Goal: Check status: Check status

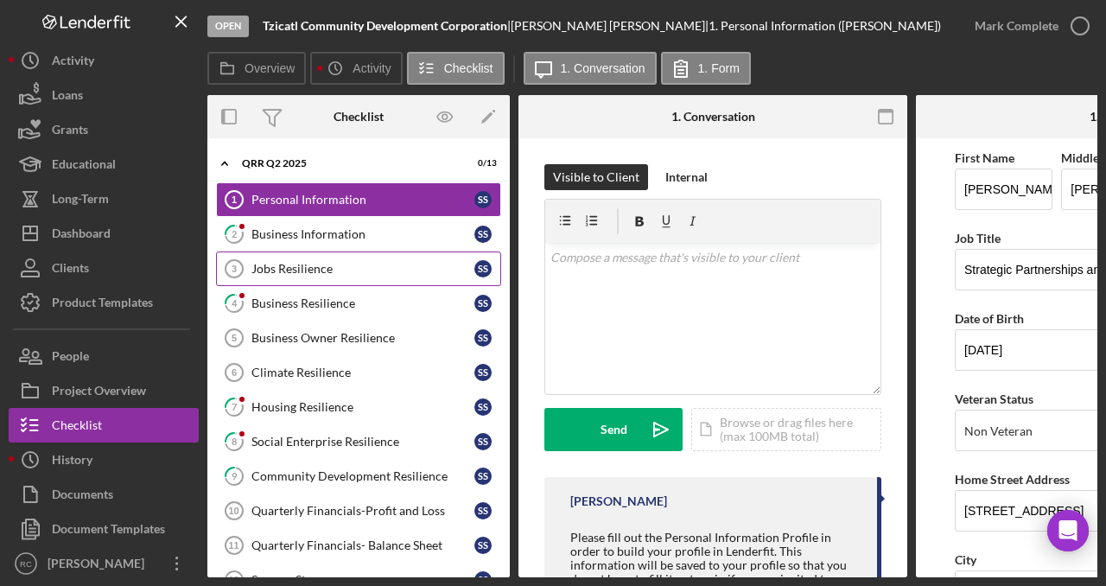
click at [321, 270] on div "Jobs Resilience" at bounding box center [362, 269] width 223 height 14
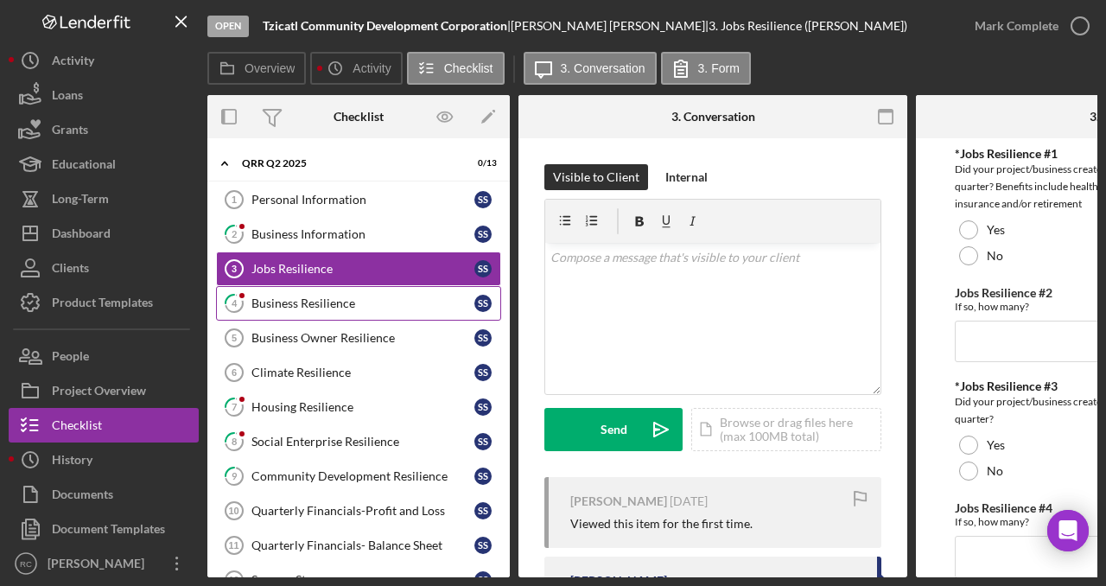
click at [324, 304] on div "Business Resilience" at bounding box center [362, 303] width 223 height 14
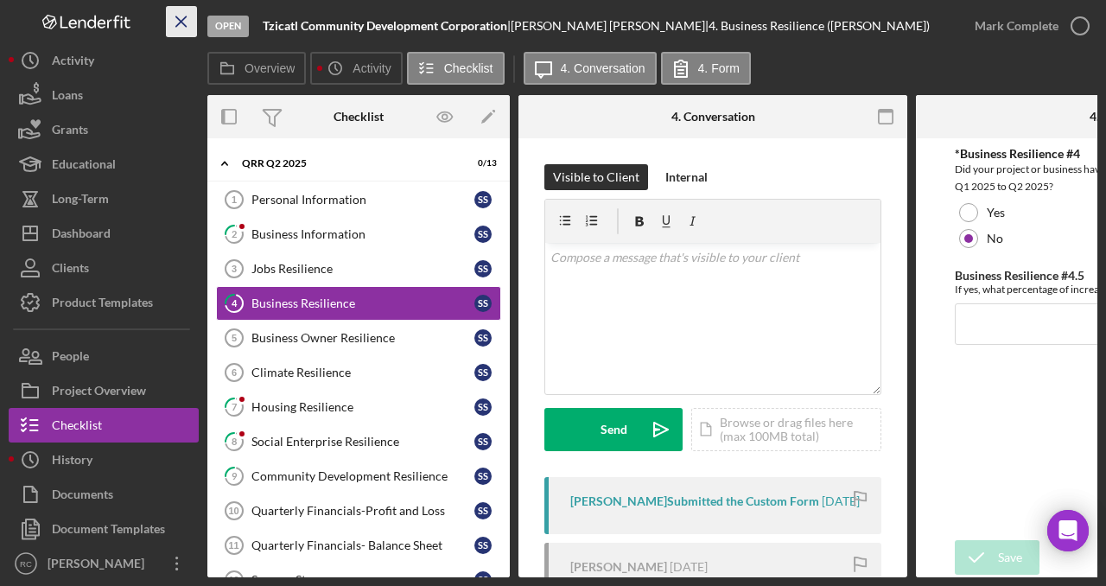
click at [181, 22] on line "button" at bounding box center [181, 21] width 10 height 10
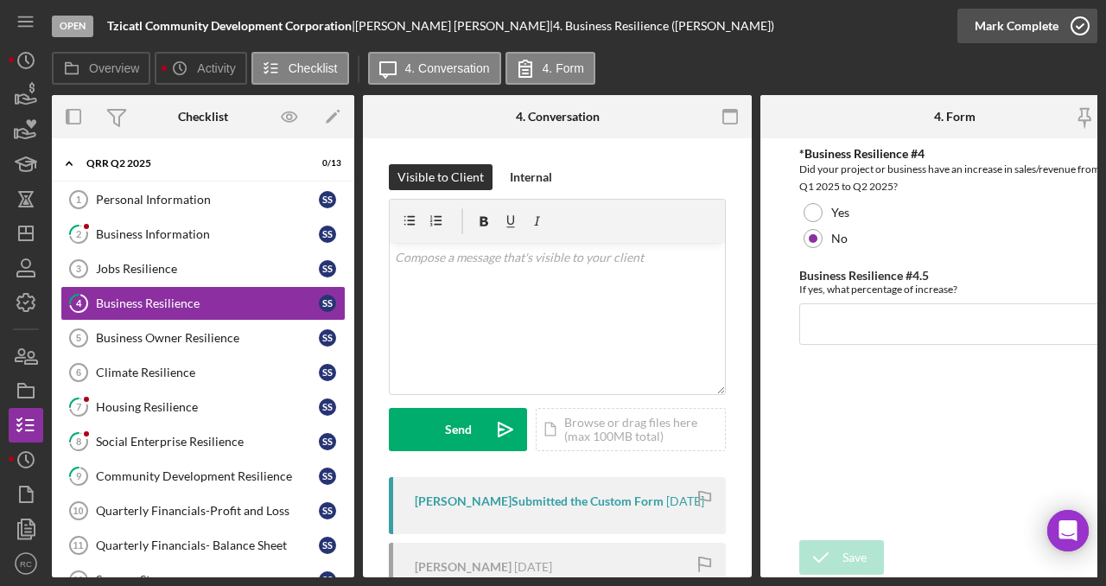
click at [1087, 23] on icon "button" at bounding box center [1079, 25] width 43 height 43
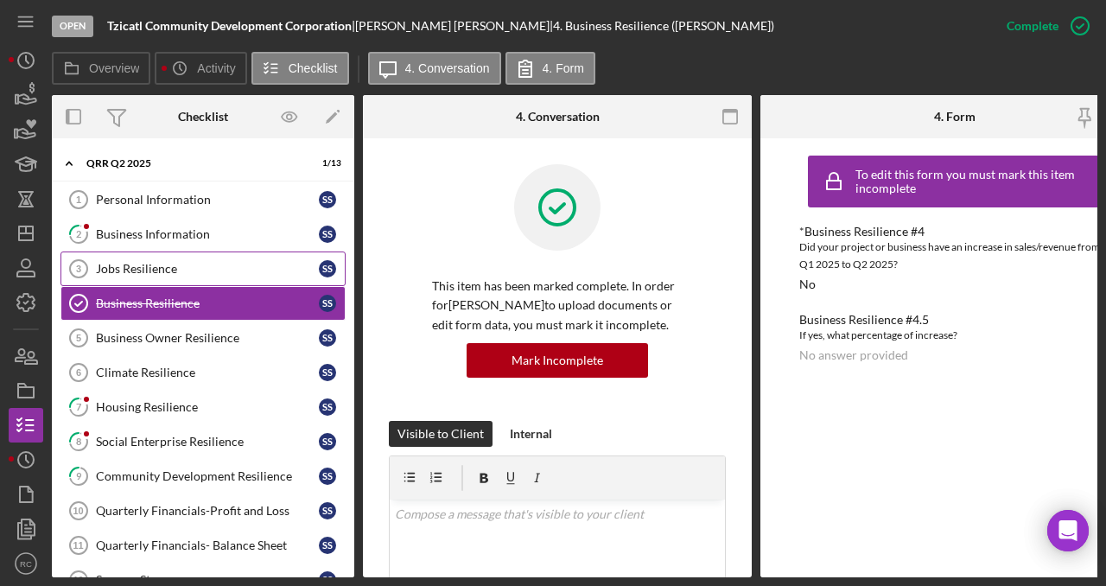
click at [200, 267] on div "Jobs Resilience" at bounding box center [207, 269] width 223 height 14
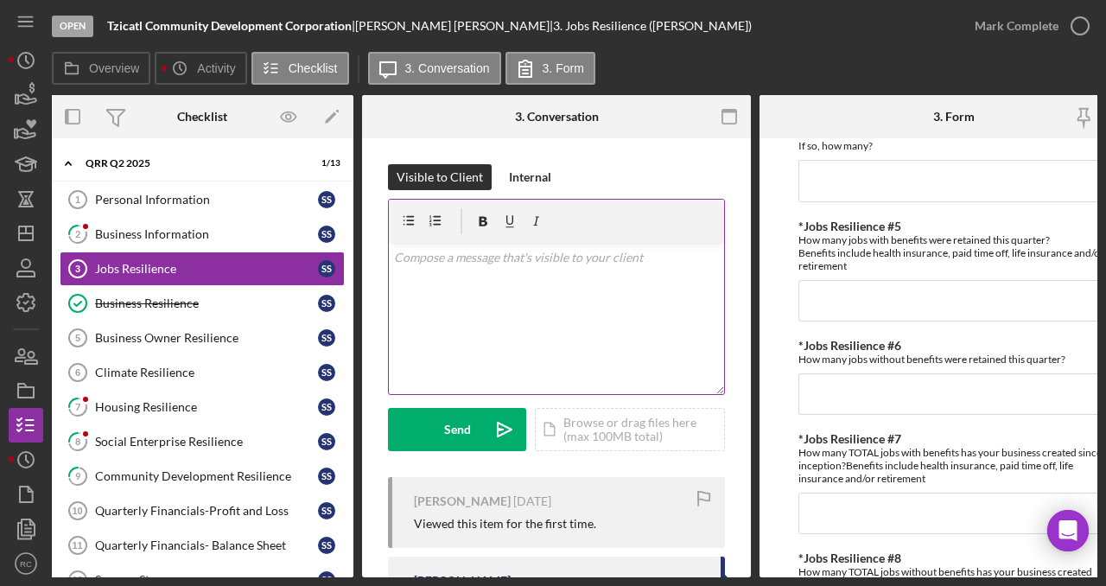
click at [518, 264] on p at bounding box center [557, 257] width 326 height 19
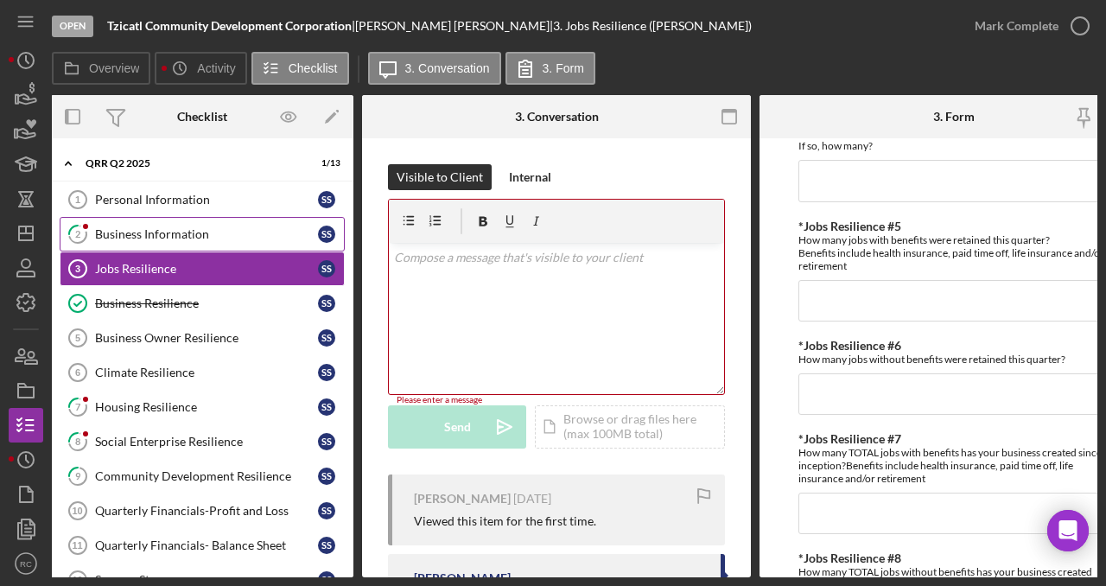
click at [199, 232] on div "Business Information" at bounding box center [206, 234] width 223 height 14
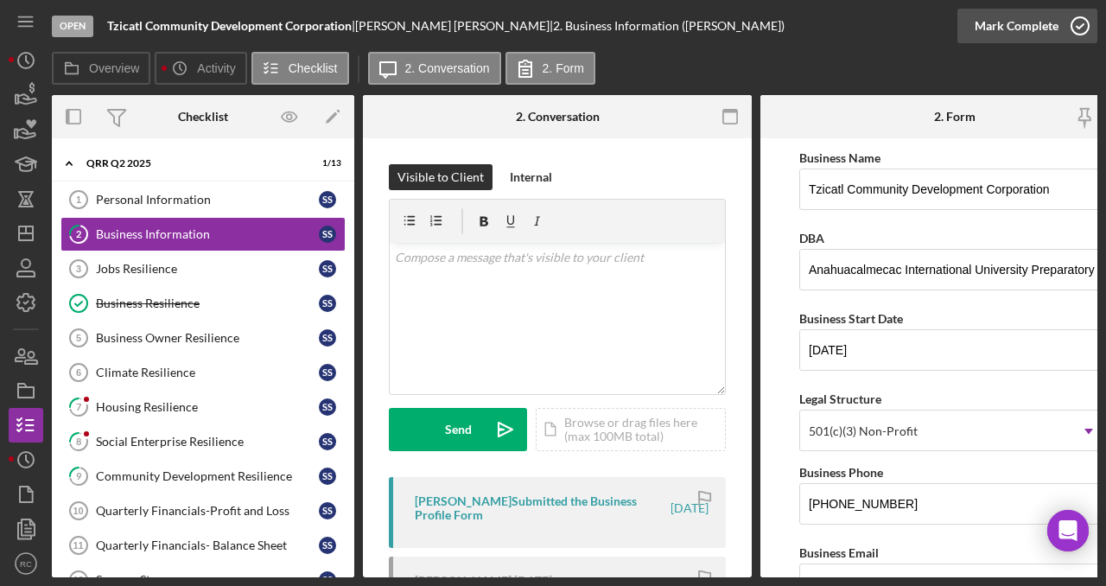
click at [1078, 22] on icon "button" at bounding box center [1079, 25] width 43 height 43
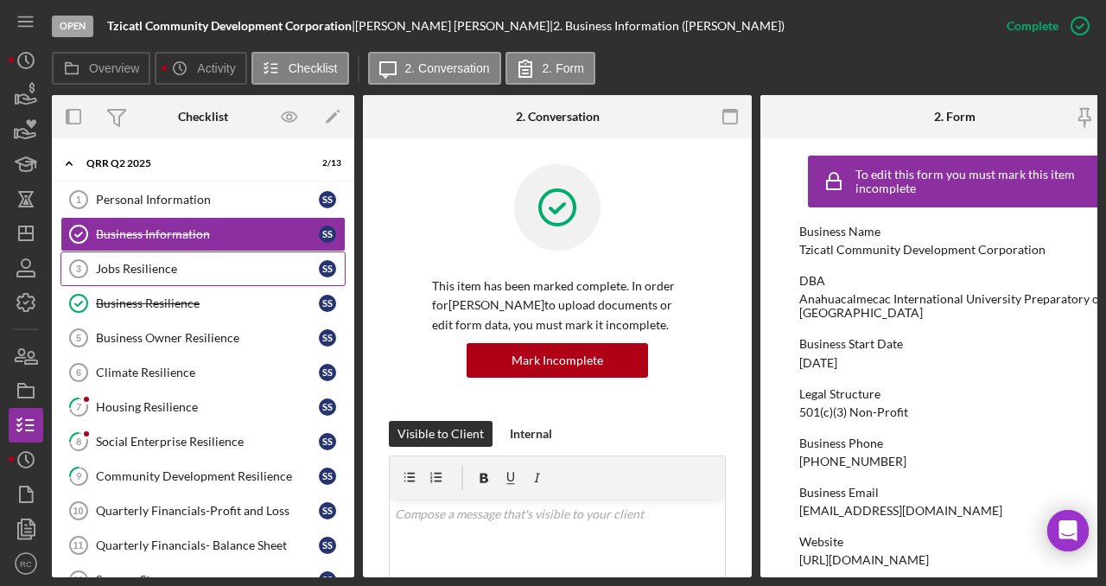
click at [208, 270] on div "Jobs Resilience" at bounding box center [207, 269] width 223 height 14
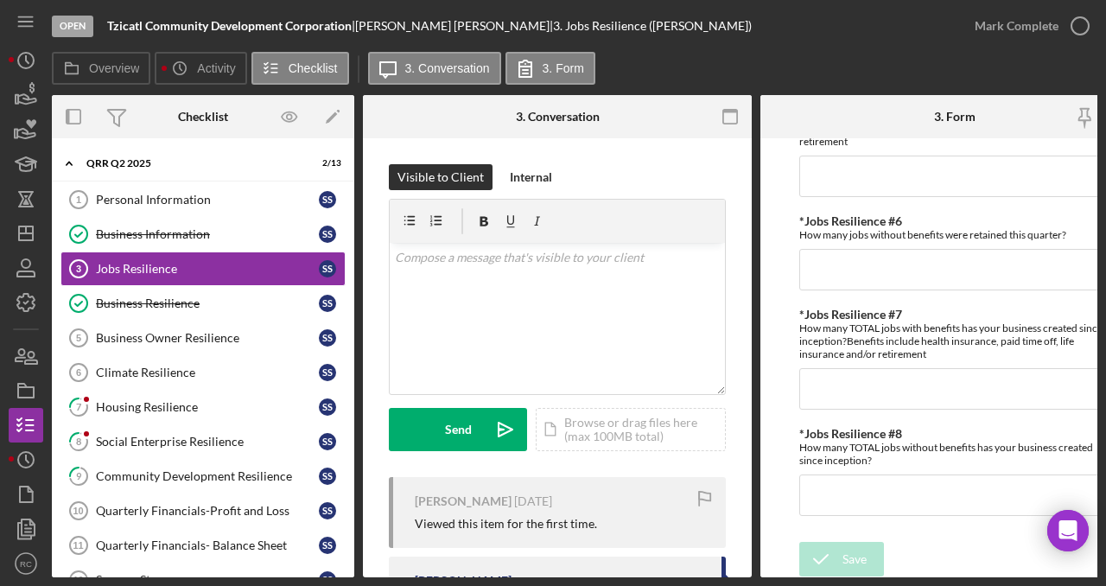
scroll to position [507, 0]
click at [1084, 22] on icon "button" at bounding box center [1079, 25] width 43 height 43
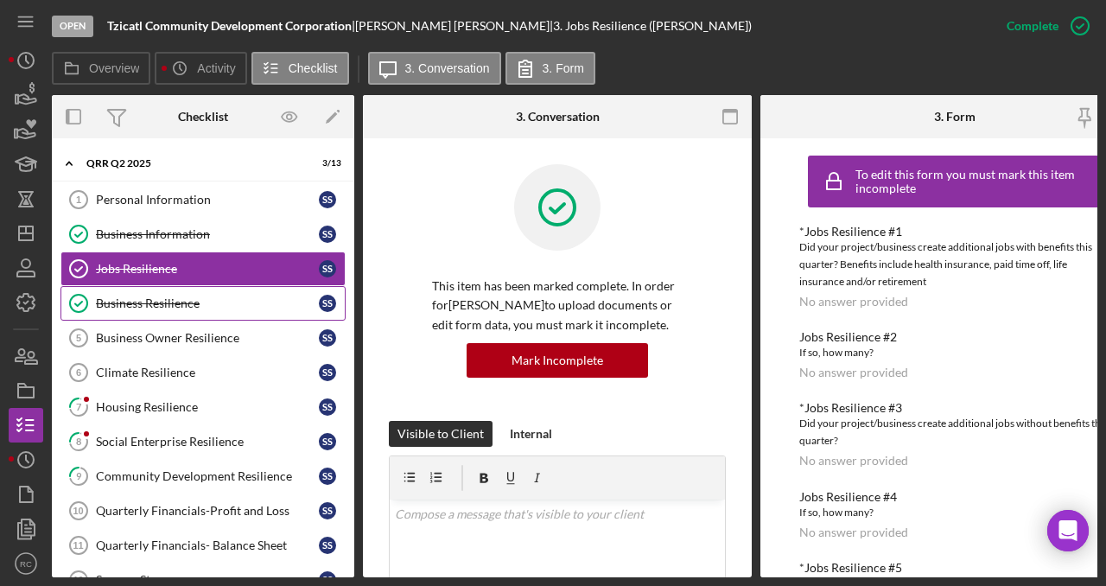
click at [183, 310] on link "Business Resilience Business Resilience S S" at bounding box center [202, 303] width 285 height 35
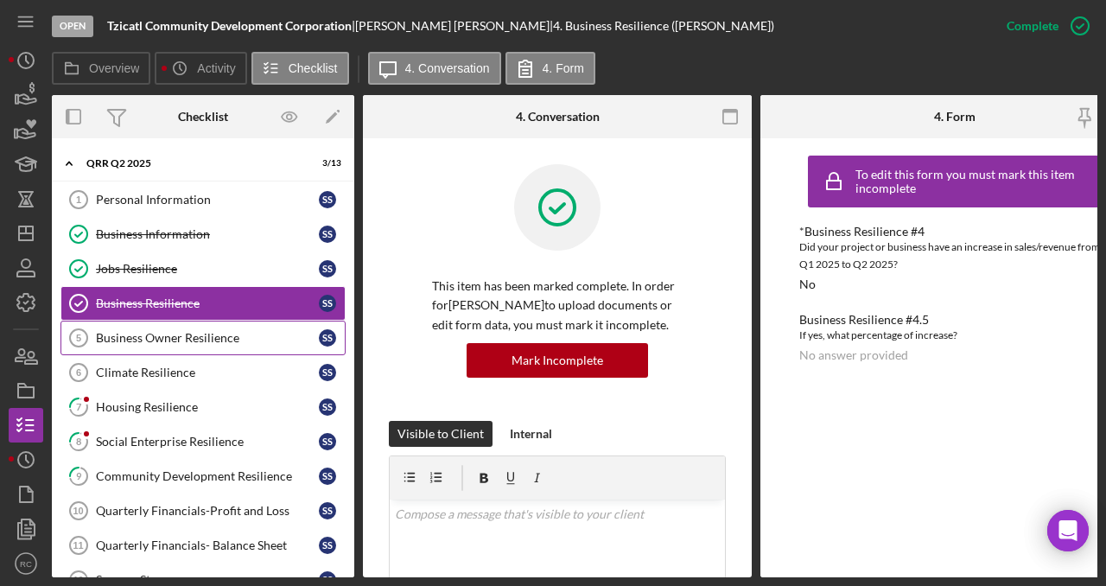
click at [184, 334] on div "Business Owner Resilience" at bounding box center [207, 338] width 223 height 14
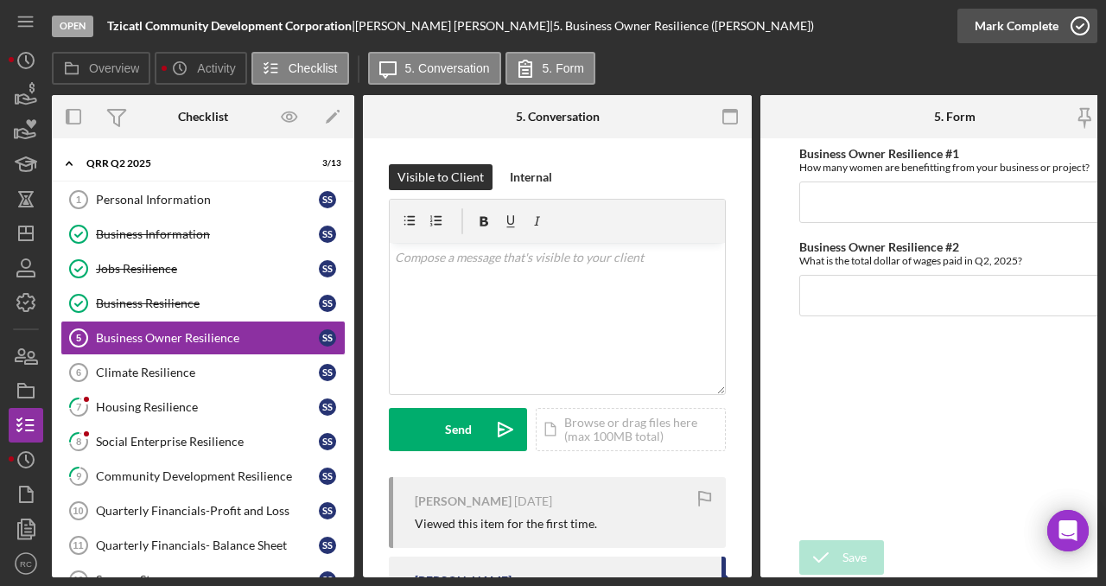
click at [1077, 30] on icon "button" at bounding box center [1079, 25] width 43 height 43
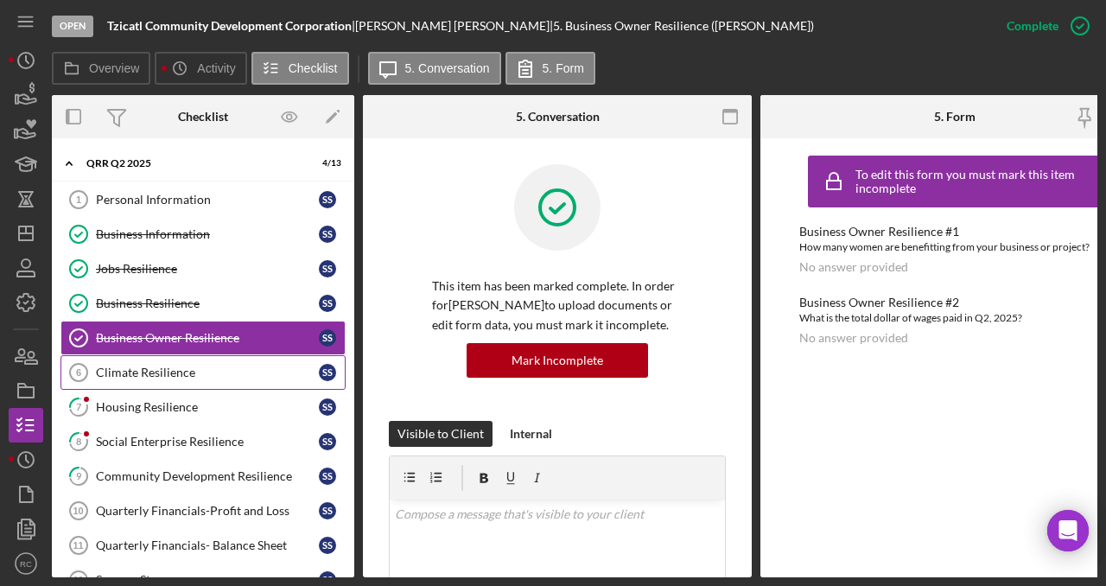
click at [181, 365] on div "Climate Resilience" at bounding box center [207, 372] width 223 height 14
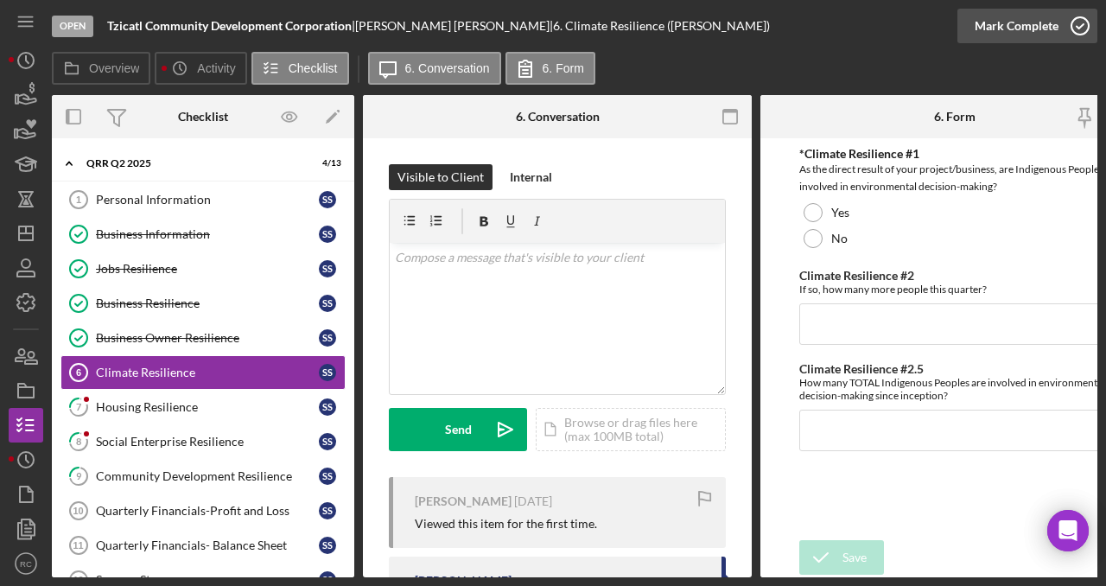
click at [1083, 27] on icon "button" at bounding box center [1079, 25] width 43 height 43
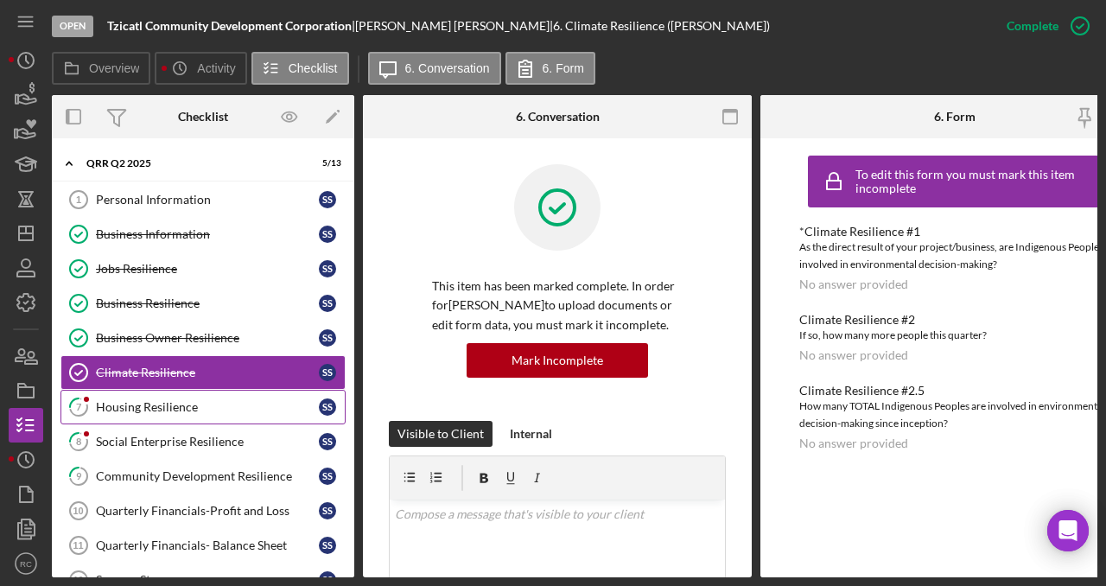
click at [226, 410] on div "Housing Resilience" at bounding box center [207, 407] width 223 height 14
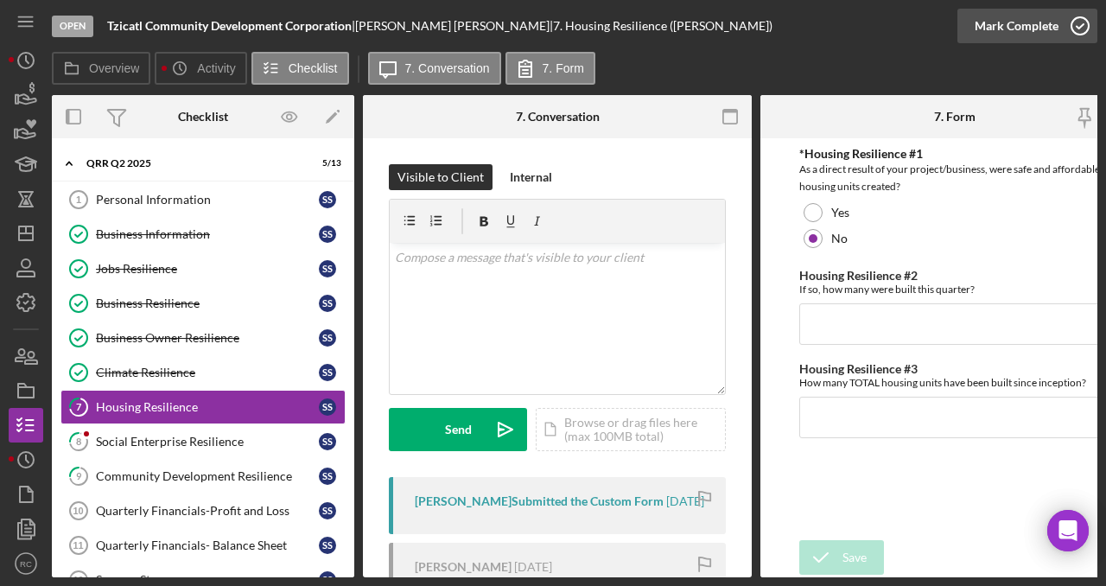
click at [1077, 26] on polyline "button" at bounding box center [1079, 26] width 7 height 4
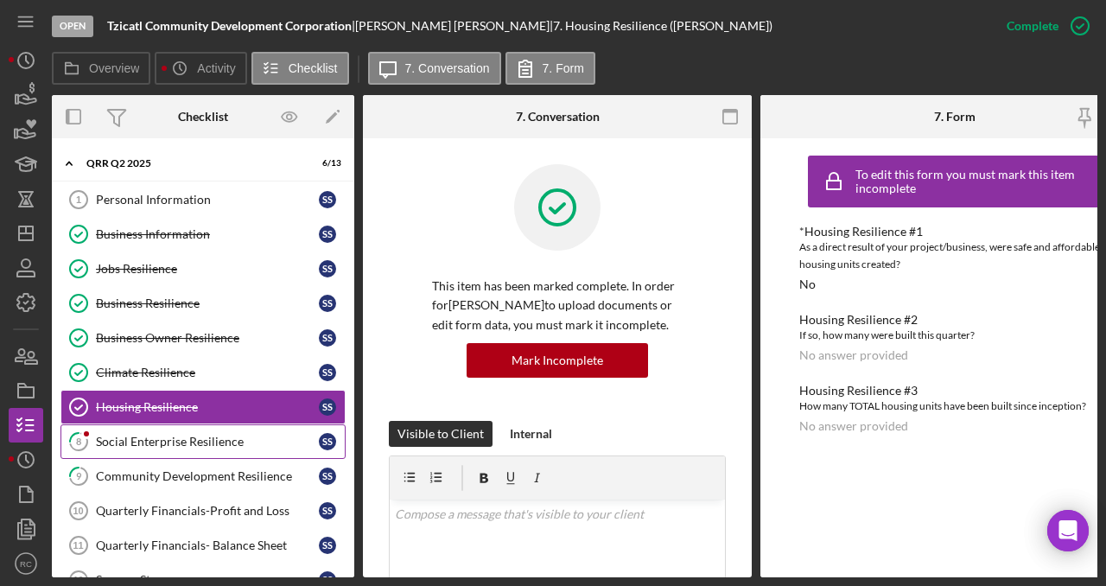
click at [254, 437] on div "Social Enterprise Resilience" at bounding box center [207, 442] width 223 height 14
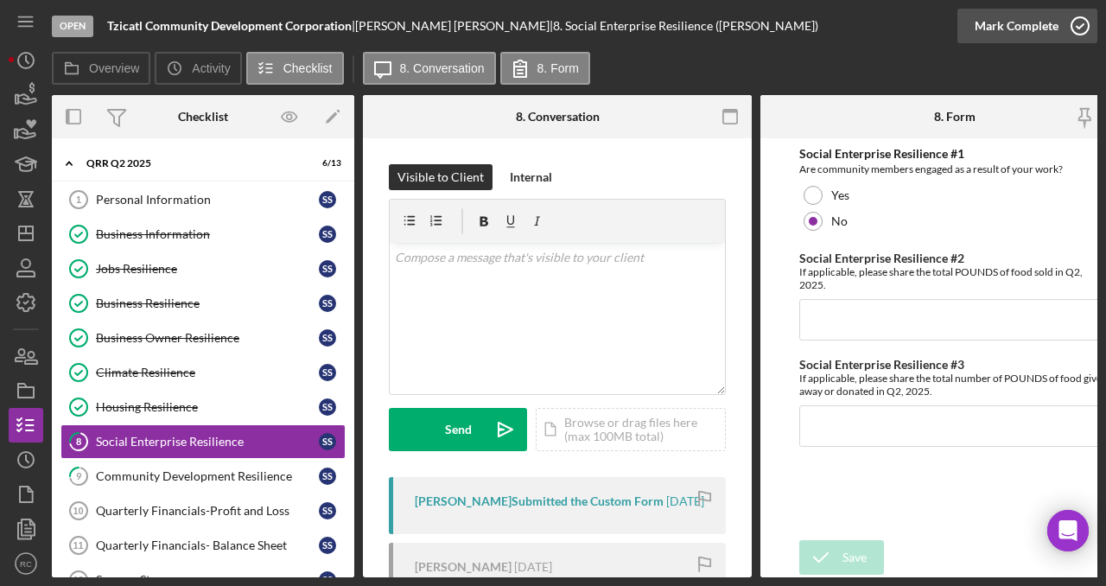
click at [1086, 31] on icon "button" at bounding box center [1079, 25] width 43 height 43
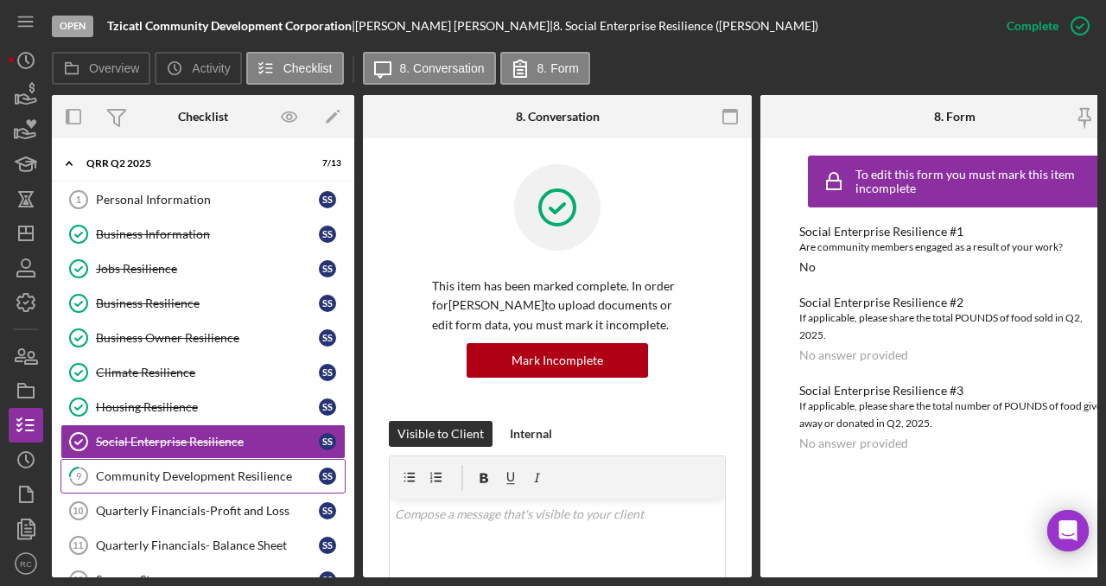
click at [275, 473] on div "Community Development Resilience" at bounding box center [207, 476] width 223 height 14
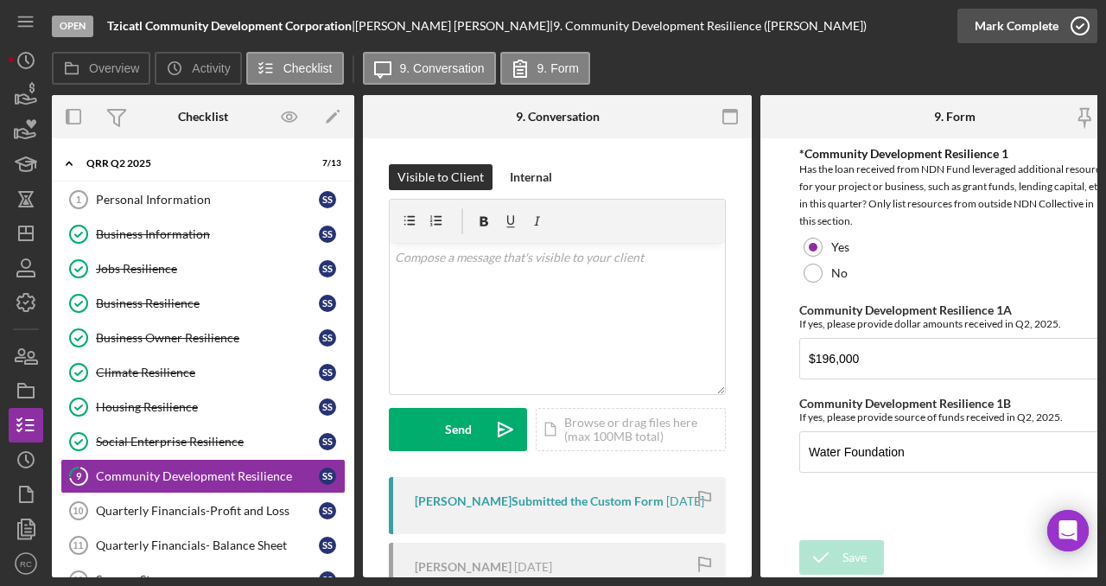
click at [1082, 20] on icon "button" at bounding box center [1079, 25] width 43 height 43
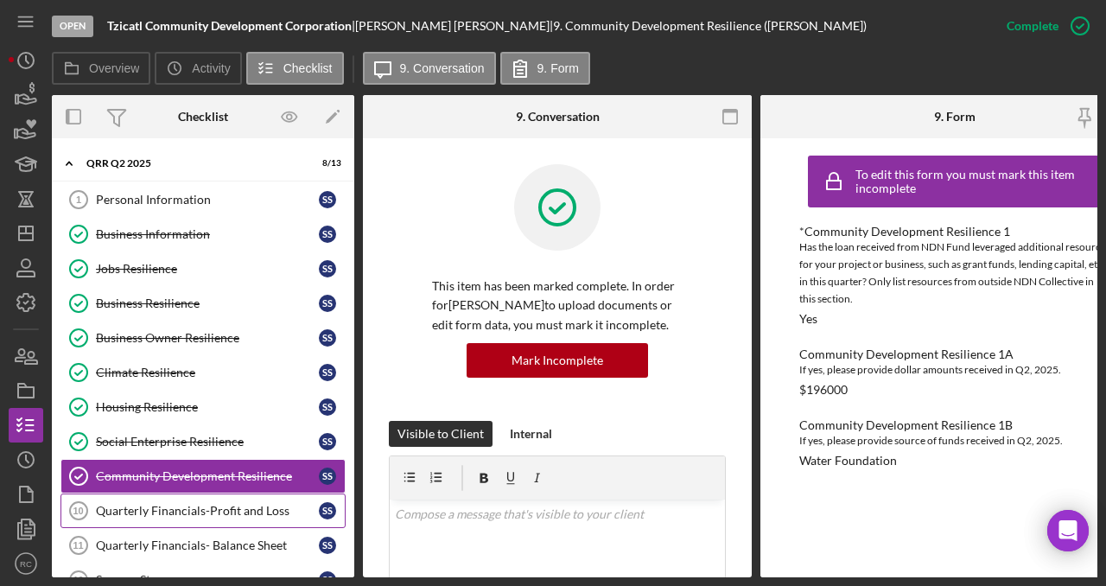
click at [260, 506] on div "Quarterly Financials-Profit and Loss" at bounding box center [207, 511] width 223 height 14
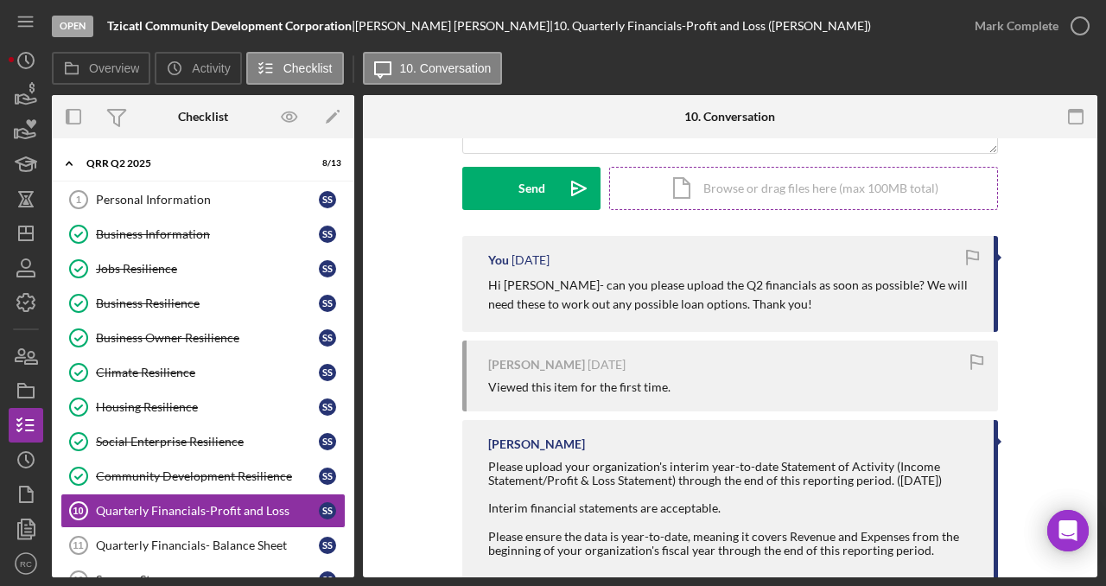
scroll to position [252, 0]
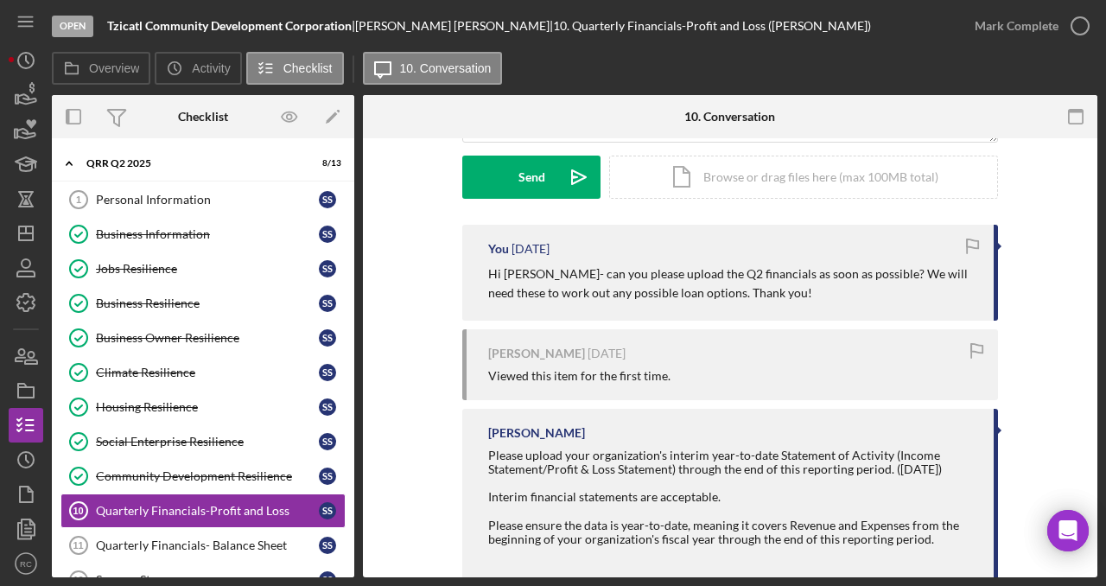
drag, startPoint x: 1070, startPoint y: 23, endPoint x: 1035, endPoint y: 88, distance: 73.4
click at [0, 0] on icon "button" at bounding box center [0, 0] width 0 height 0
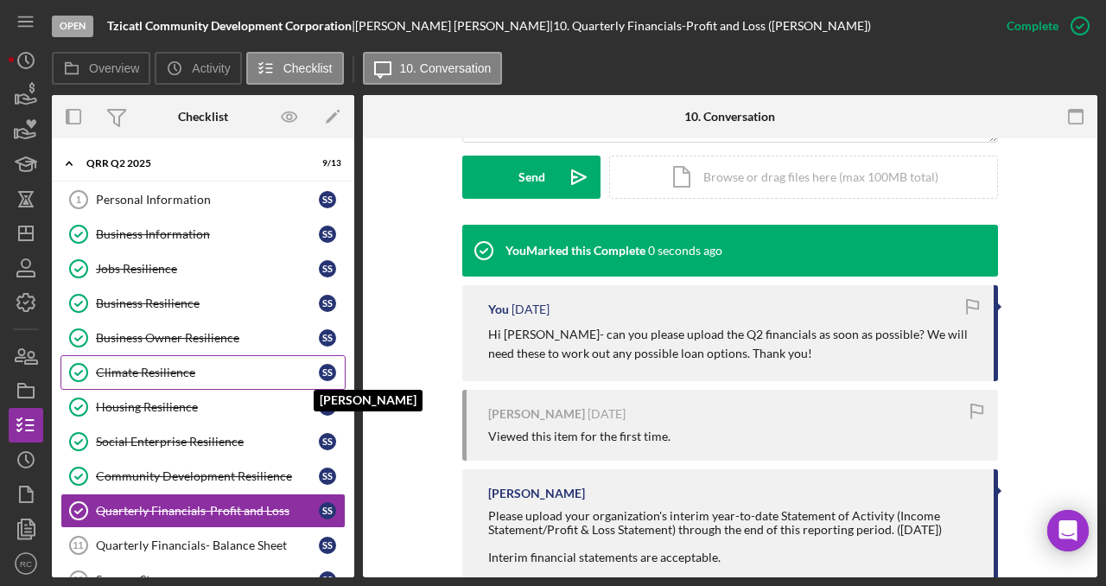
scroll to position [72, 0]
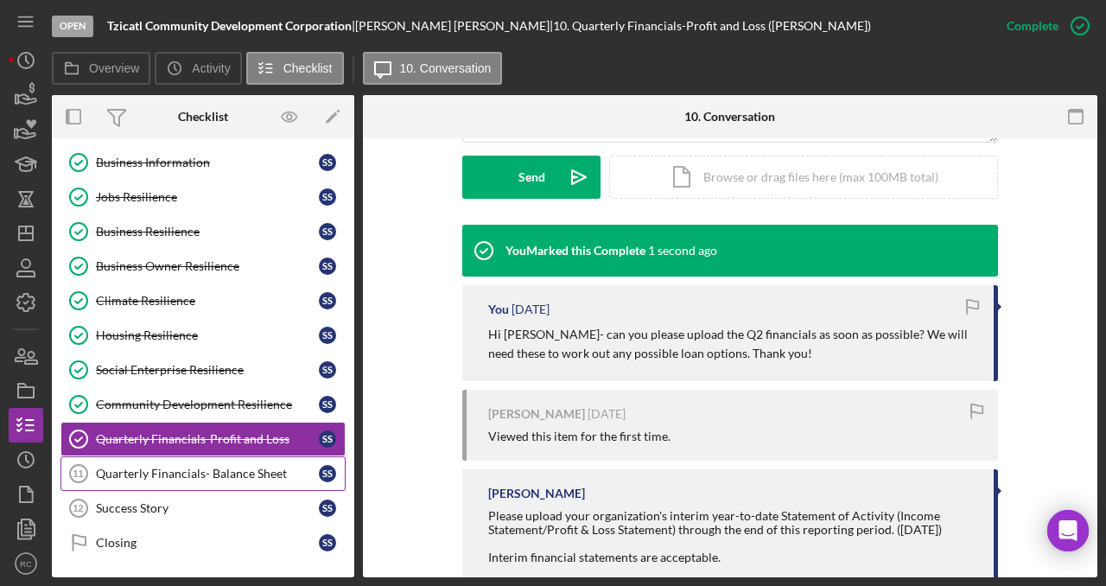
click at [244, 465] on link "Quarterly Financials- Balance Sheet 11 Quarterly Financials- Balance Sheet S S" at bounding box center [202, 473] width 285 height 35
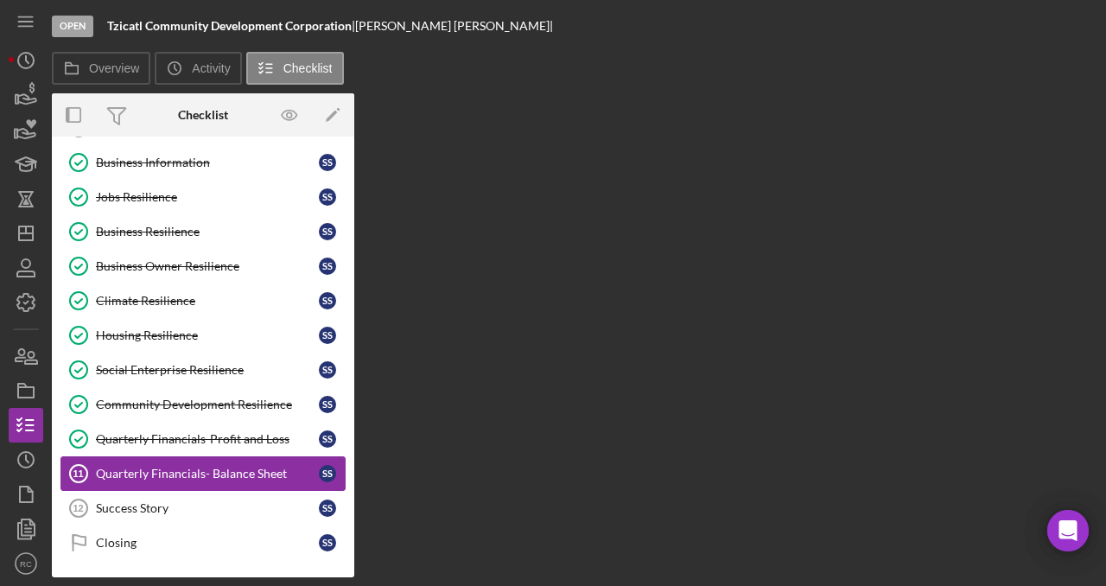
scroll to position [72, 0]
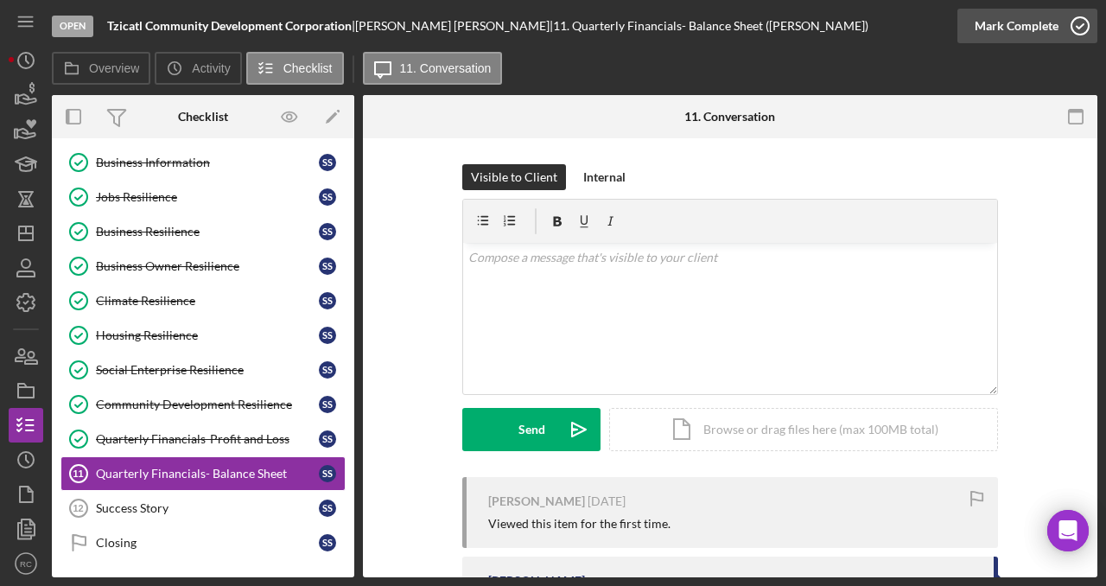
click at [1079, 22] on icon "button" at bounding box center [1079, 25] width 43 height 43
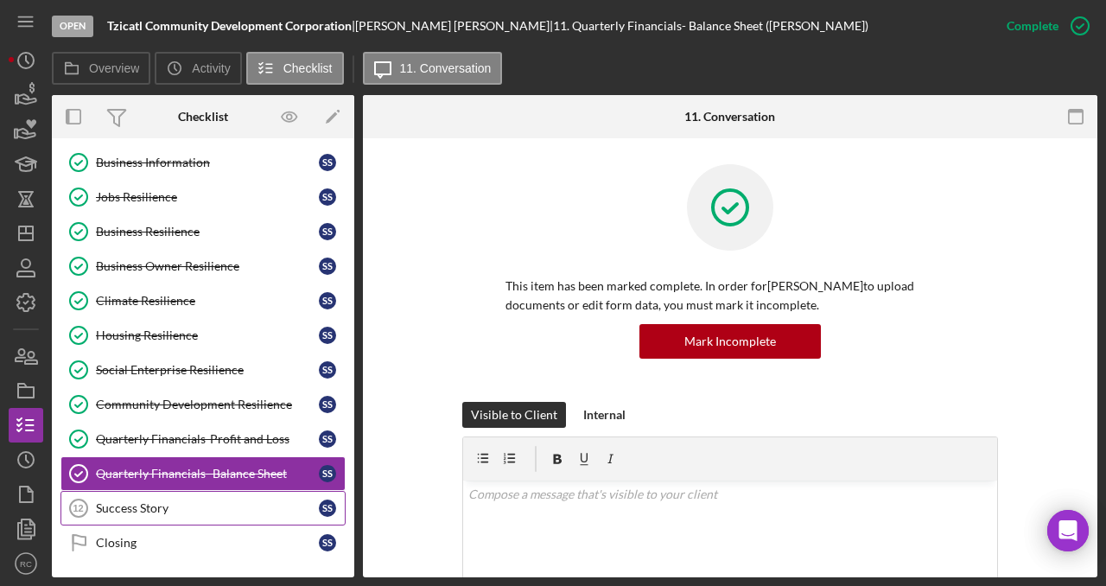
click at [194, 504] on div "Success Story" at bounding box center [207, 508] width 223 height 14
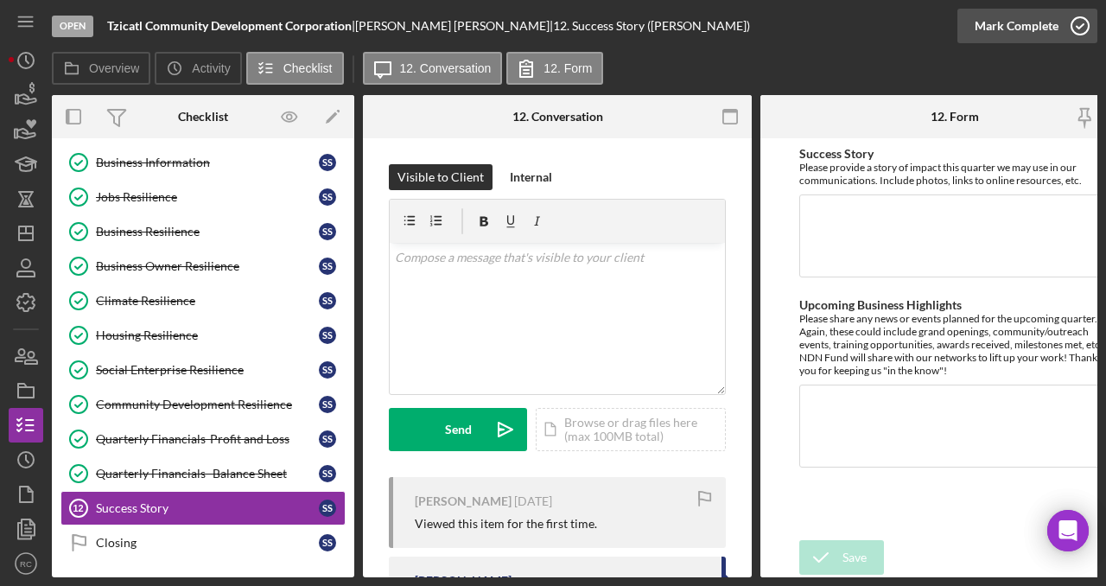
click at [1083, 31] on icon "button" at bounding box center [1079, 25] width 43 height 43
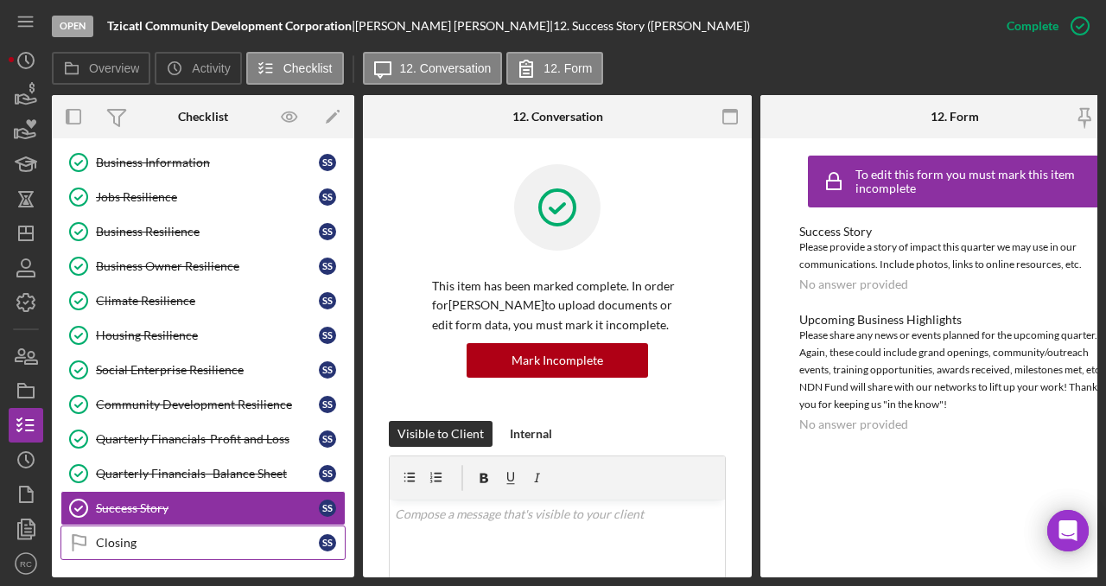
click at [209, 538] on div "Closing" at bounding box center [207, 543] width 223 height 14
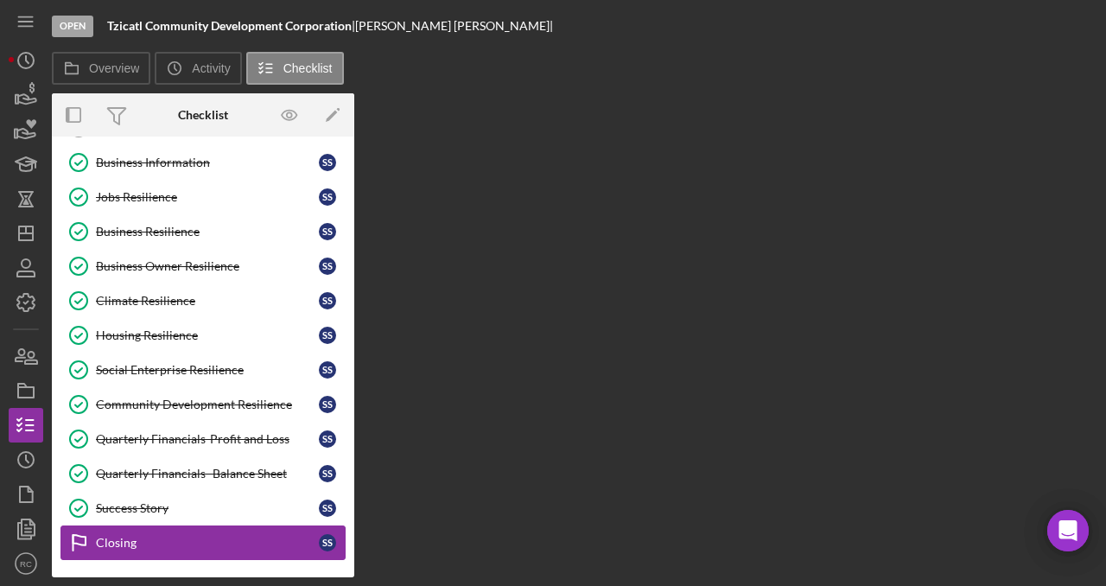
scroll to position [72, 0]
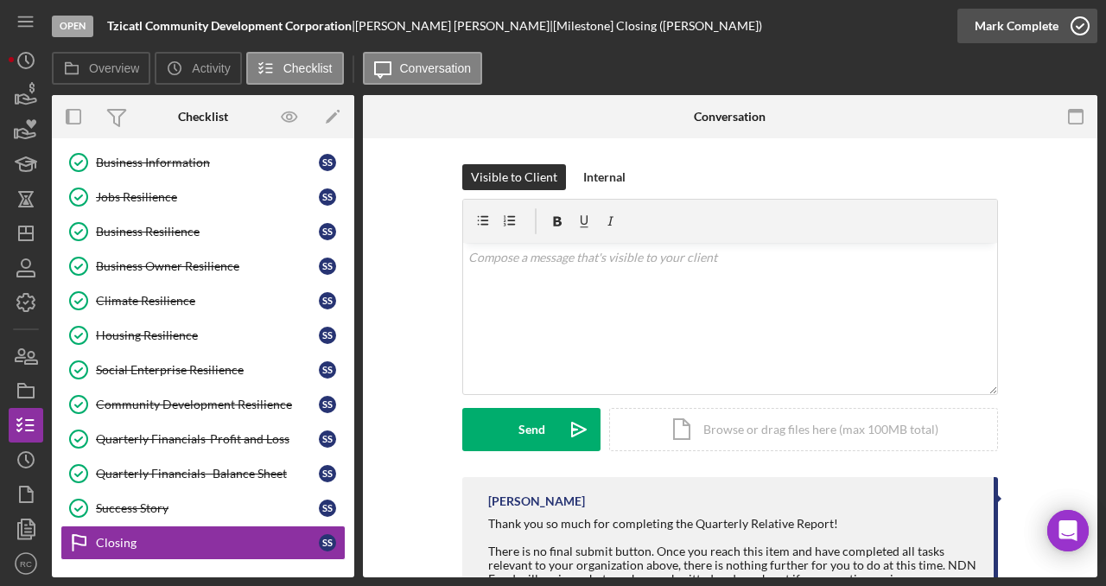
click at [1080, 27] on icon "button" at bounding box center [1079, 25] width 43 height 43
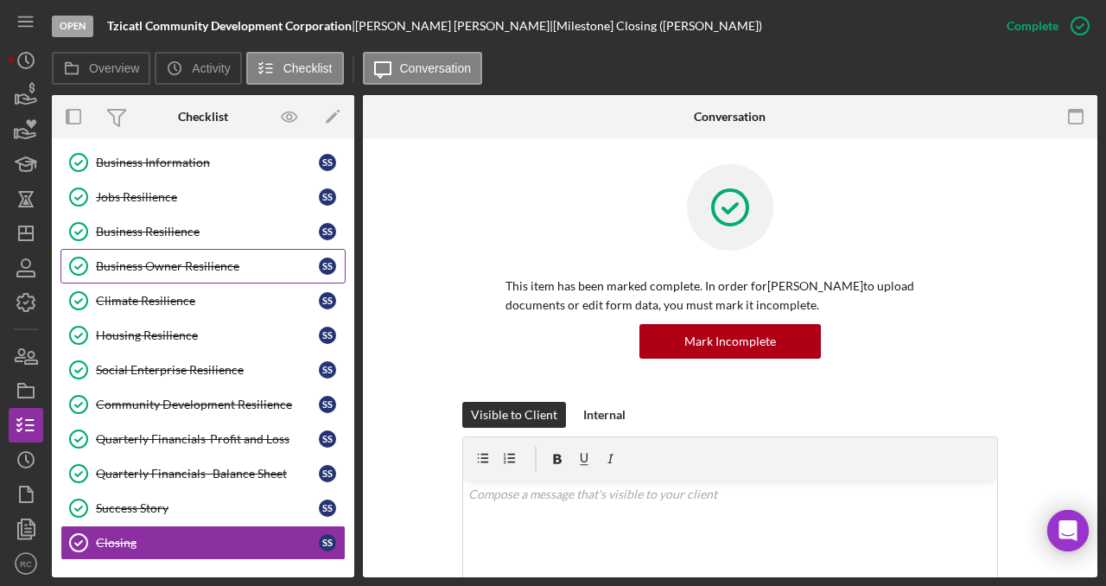
scroll to position [0, 0]
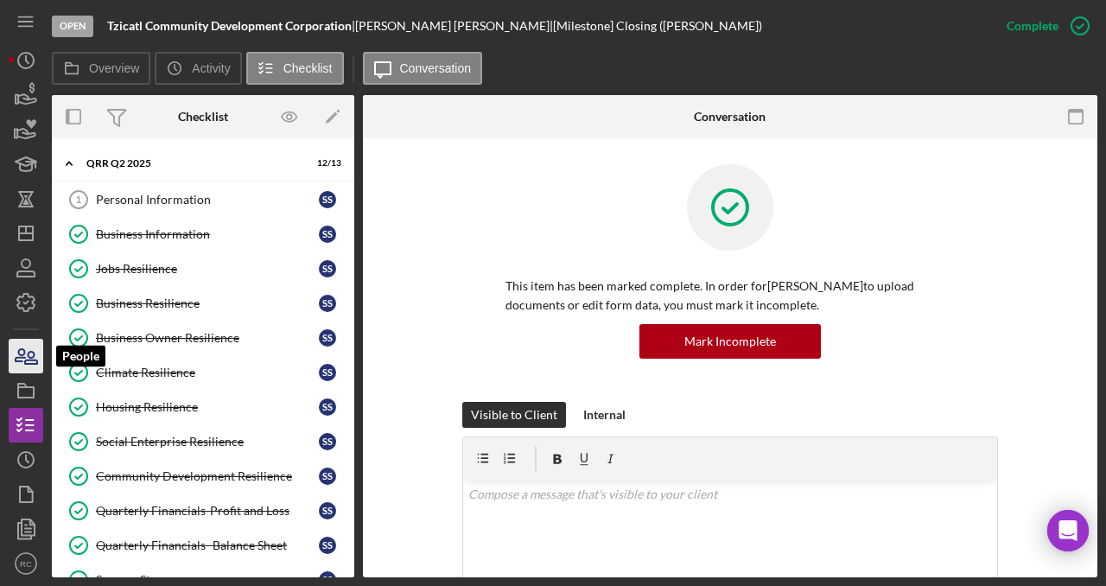
click at [29, 365] on icon "button" at bounding box center [25, 355] width 43 height 43
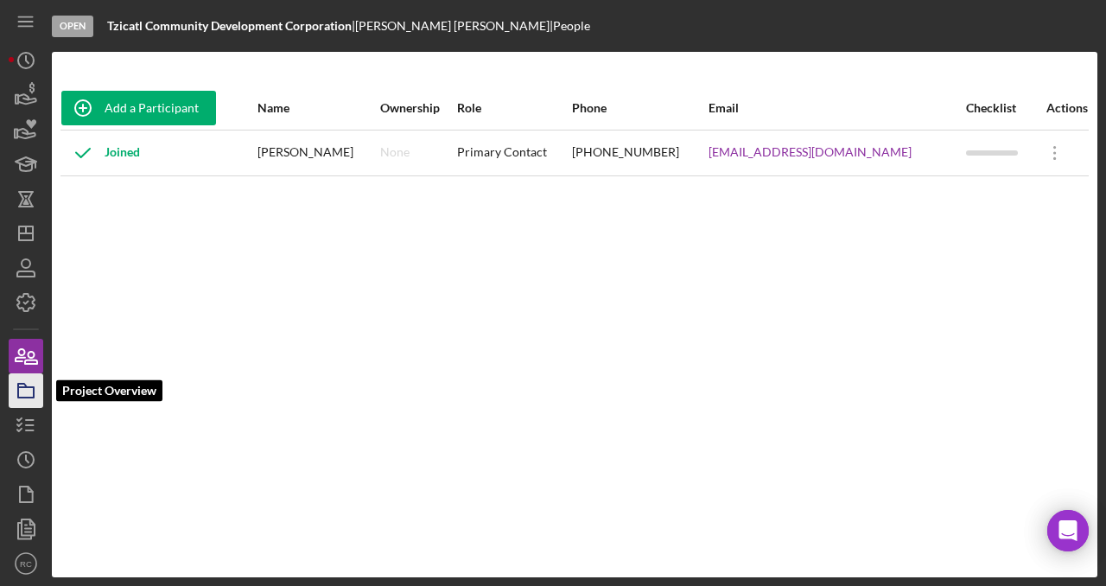
click at [29, 387] on rect "button" at bounding box center [26, 392] width 16 height 10
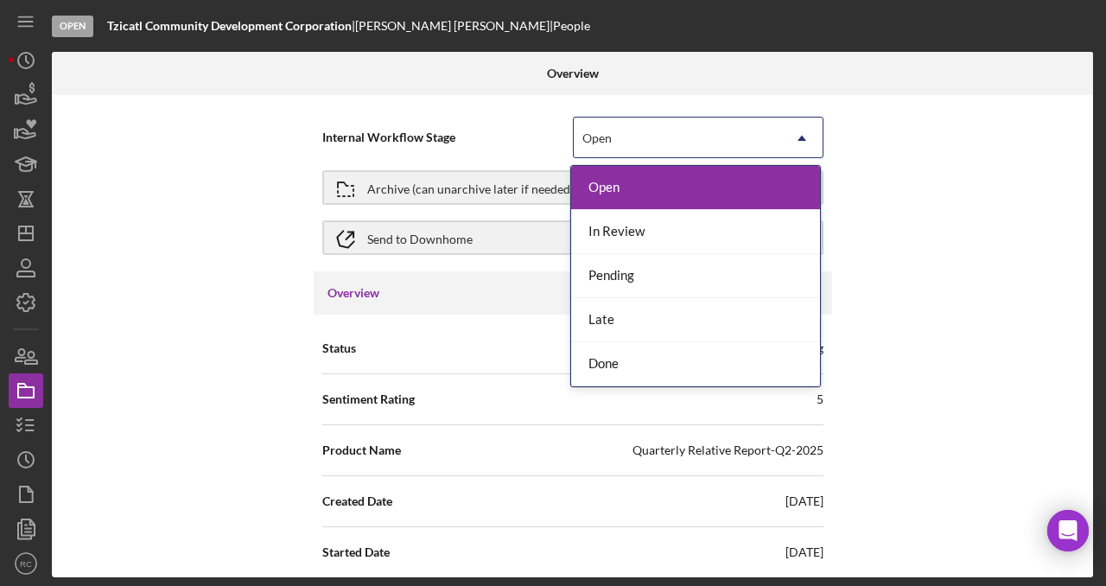
click at [805, 136] on icon "Icon/Dropdown Arrow" at bounding box center [801, 137] width 41 height 41
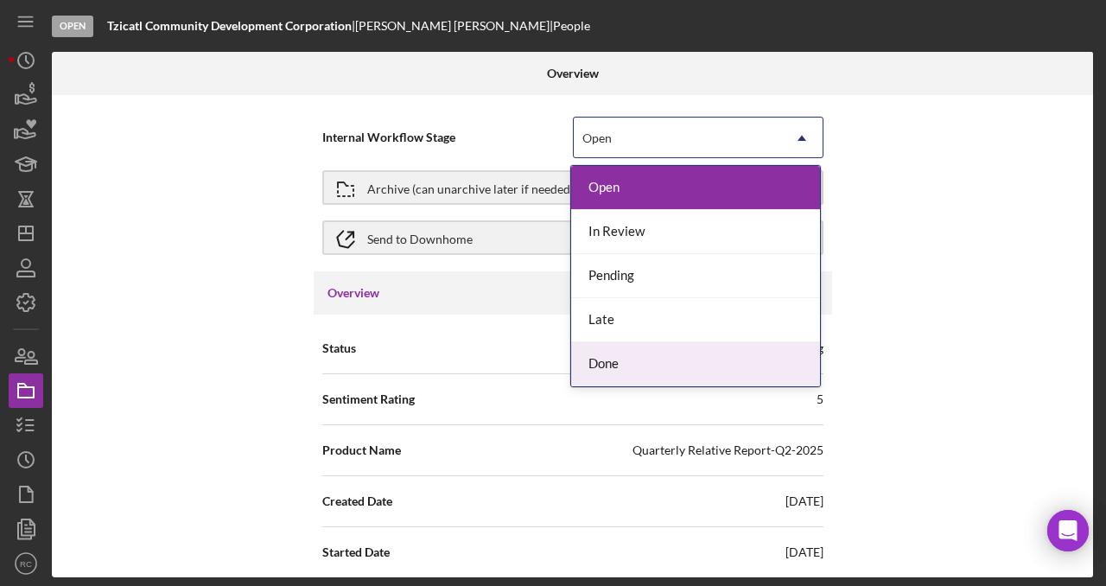
click at [670, 359] on div "Done" at bounding box center [695, 364] width 249 height 44
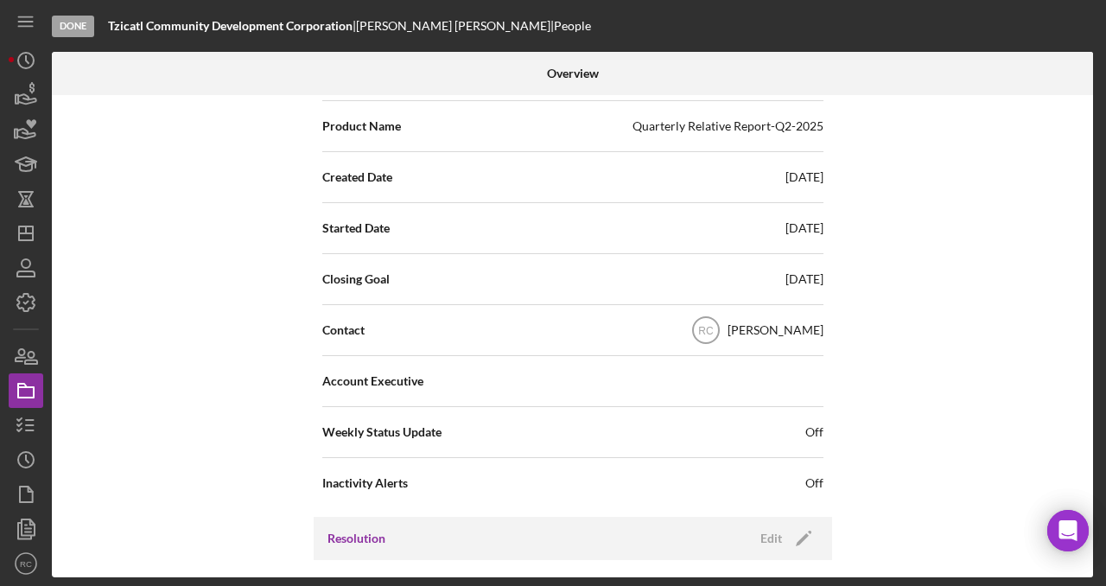
scroll to position [434, 0]
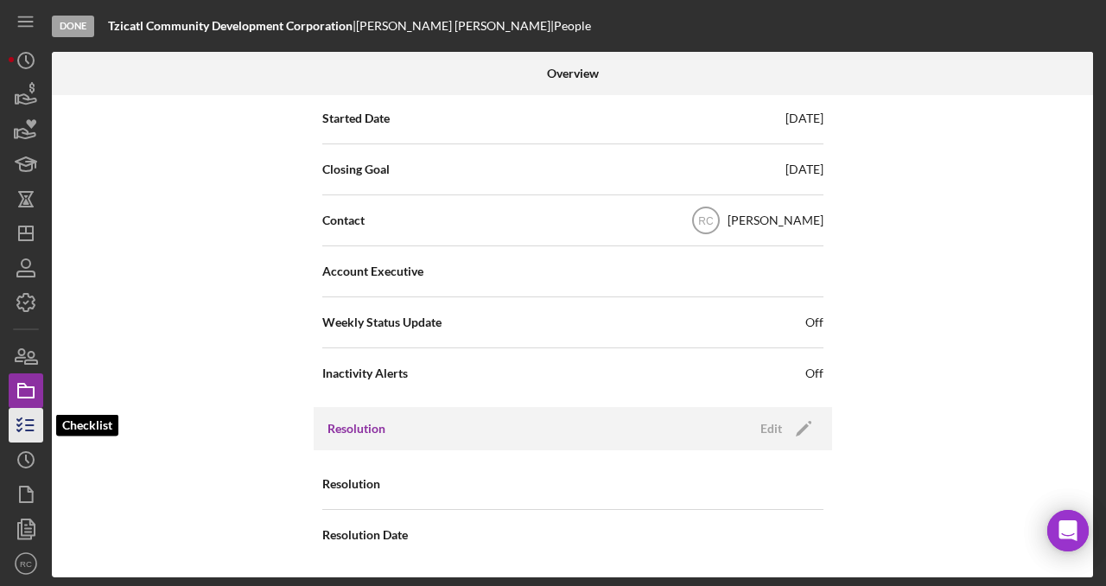
click at [23, 429] on icon "button" at bounding box center [25, 424] width 43 height 43
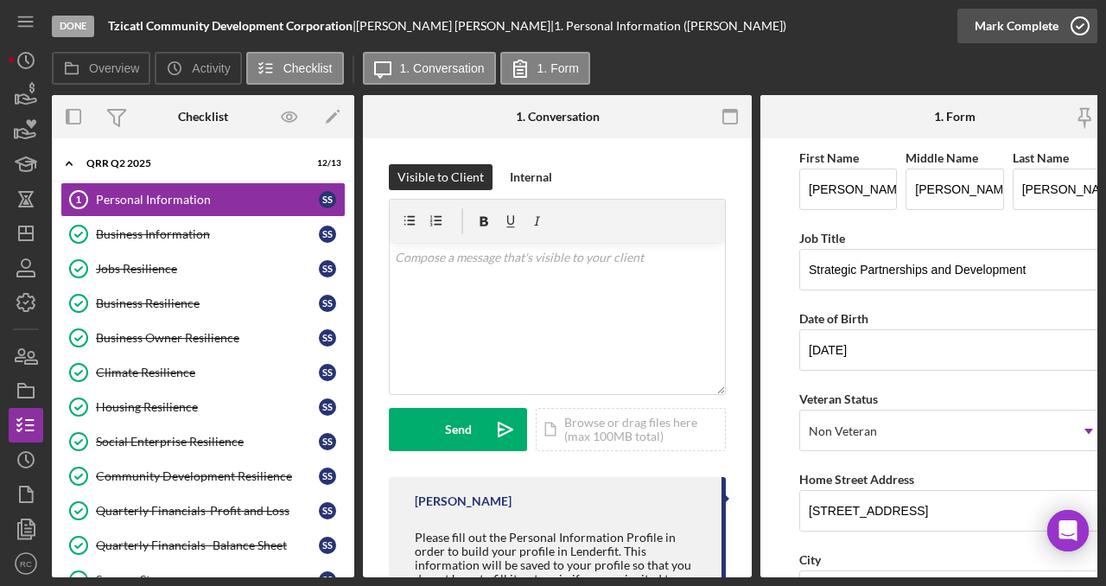
click at [1080, 28] on icon "button" at bounding box center [1079, 25] width 43 height 43
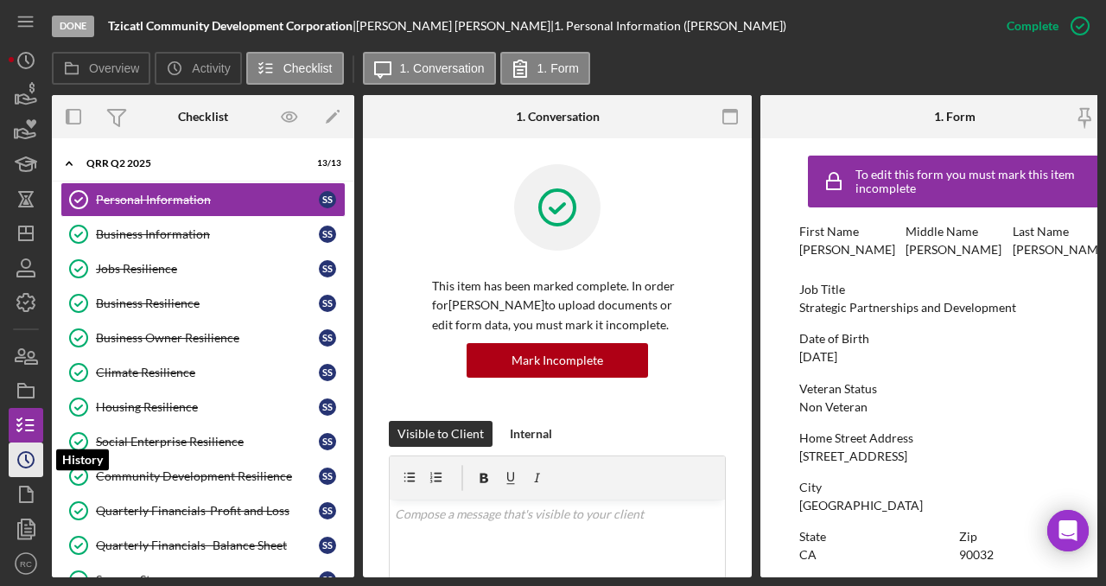
click at [30, 458] on icon "Icon/History" at bounding box center [25, 459] width 43 height 43
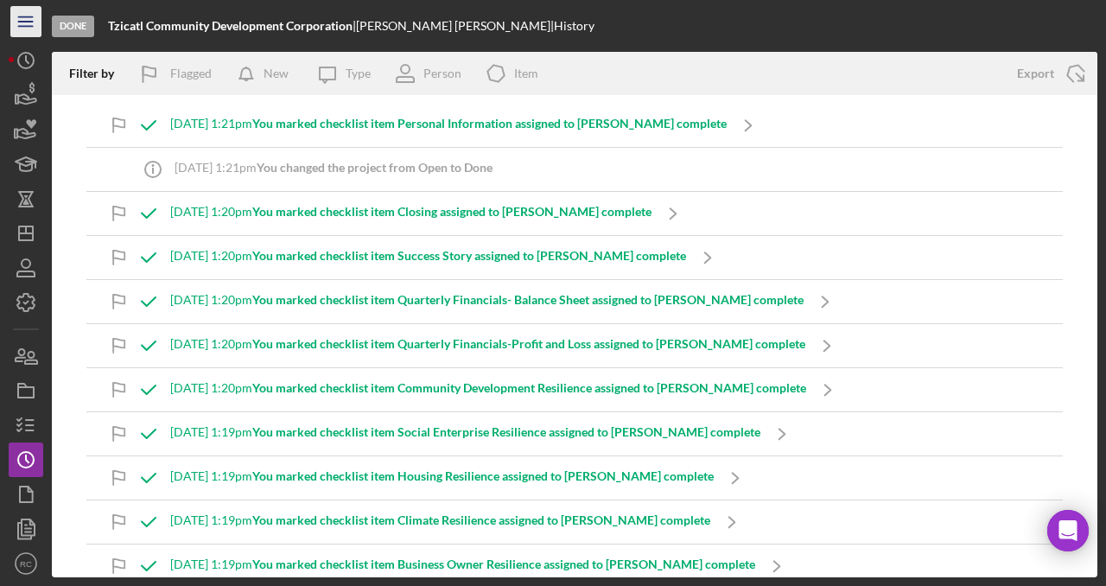
click at [29, 19] on icon "Icon/Menu" at bounding box center [26, 22] width 39 height 39
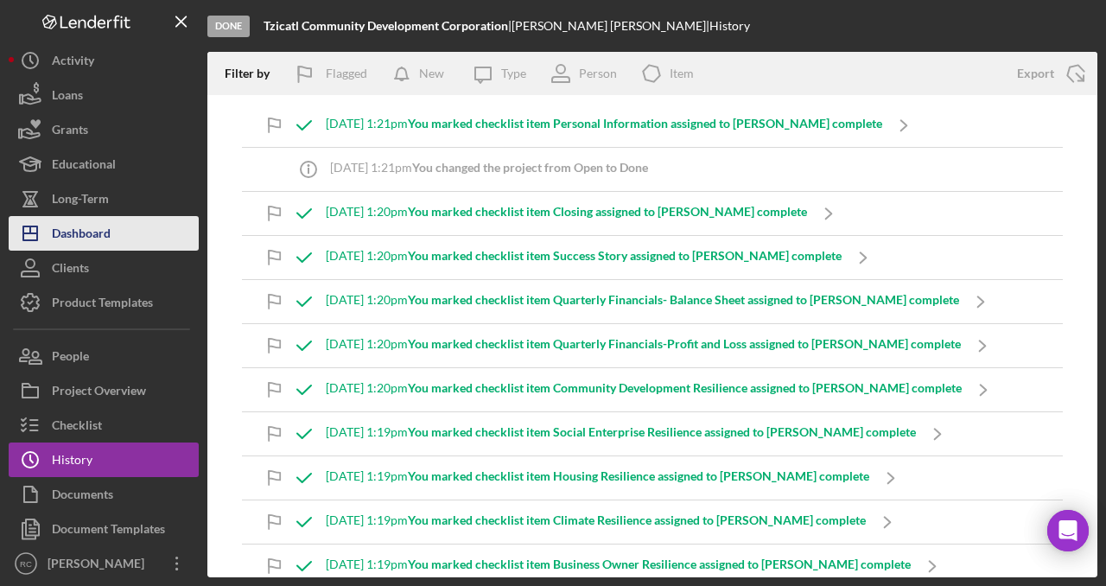
click at [104, 232] on div "Dashboard" at bounding box center [81, 235] width 59 height 39
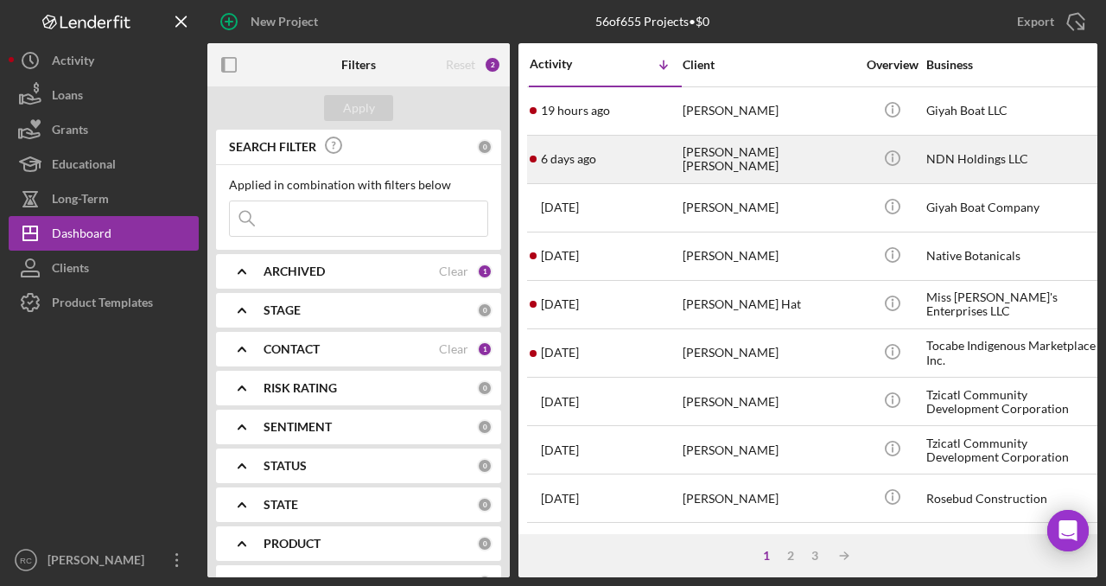
scroll to position [1, 0]
click at [798, 148] on div "[PERSON_NAME] [PERSON_NAME]" at bounding box center [768, 159] width 173 height 46
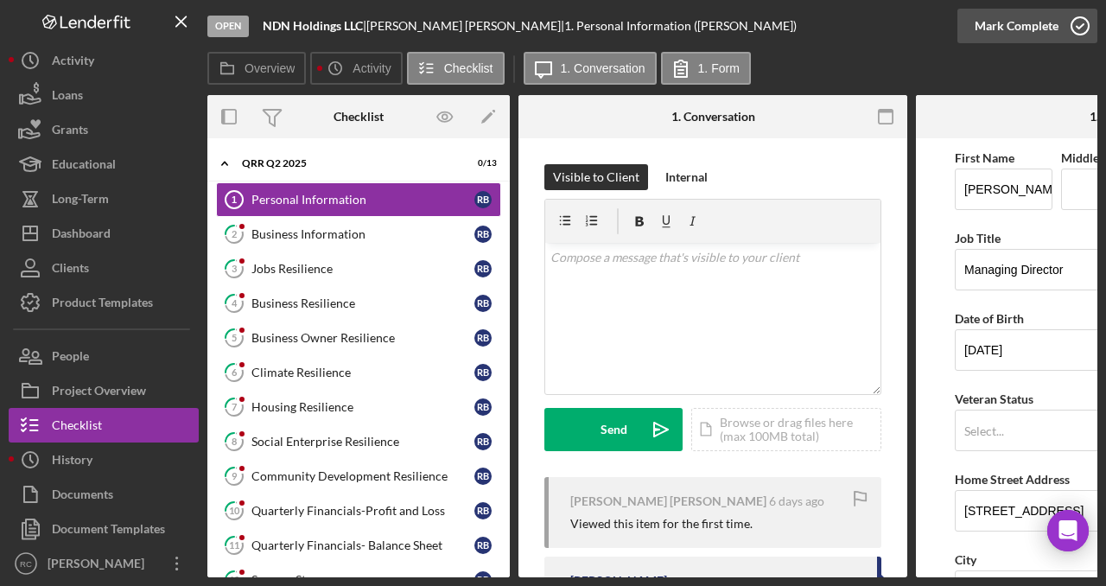
click at [1083, 24] on icon "button" at bounding box center [1079, 25] width 43 height 43
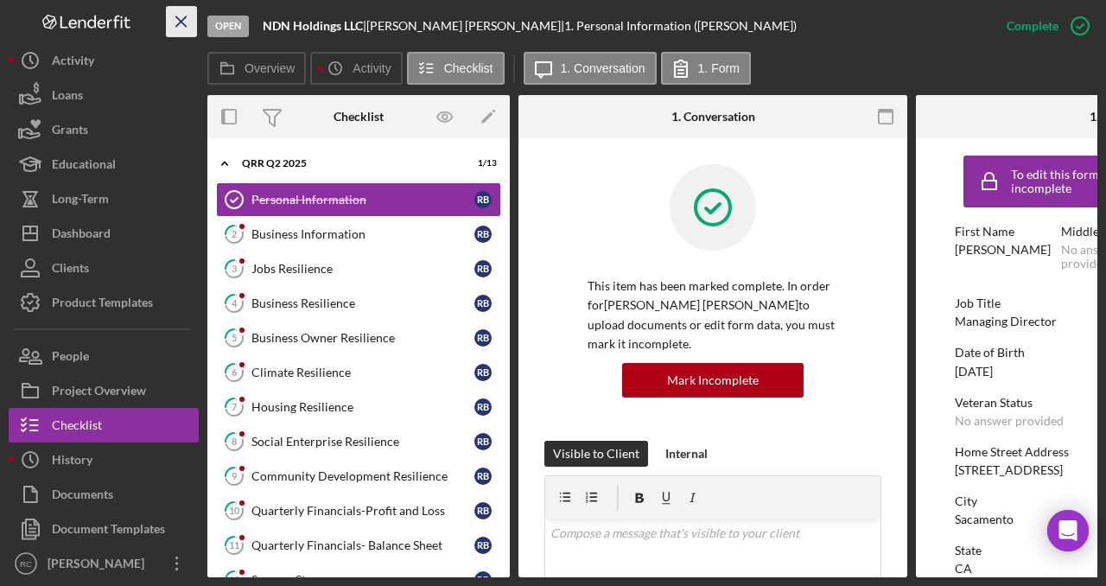
click at [181, 16] on icon "Icon/Menu Close" at bounding box center [181, 22] width 39 height 39
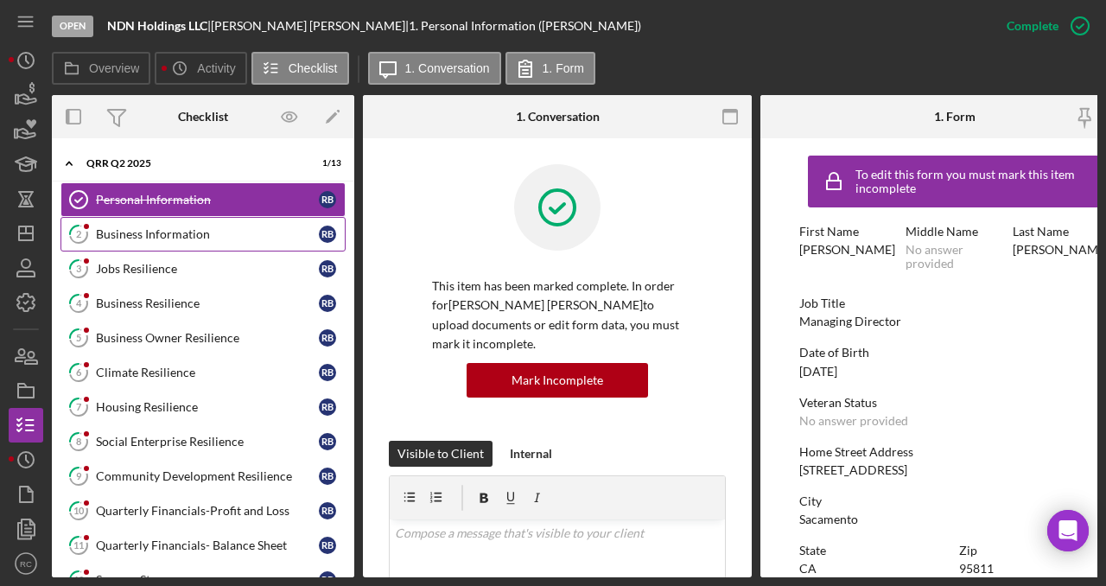
click at [182, 229] on div "Business Information" at bounding box center [207, 234] width 223 height 14
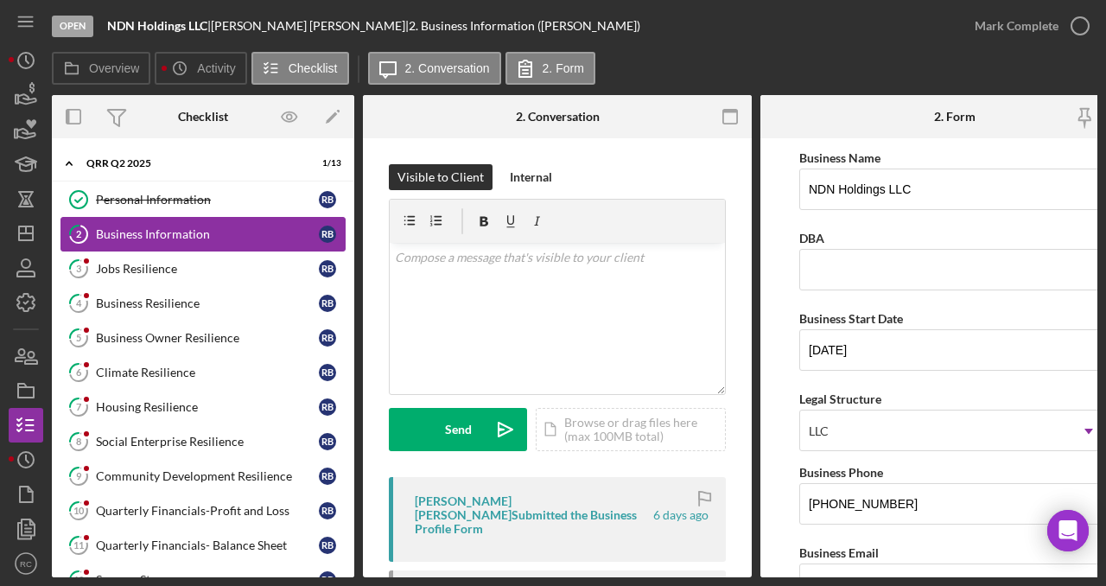
scroll to position [0, 52]
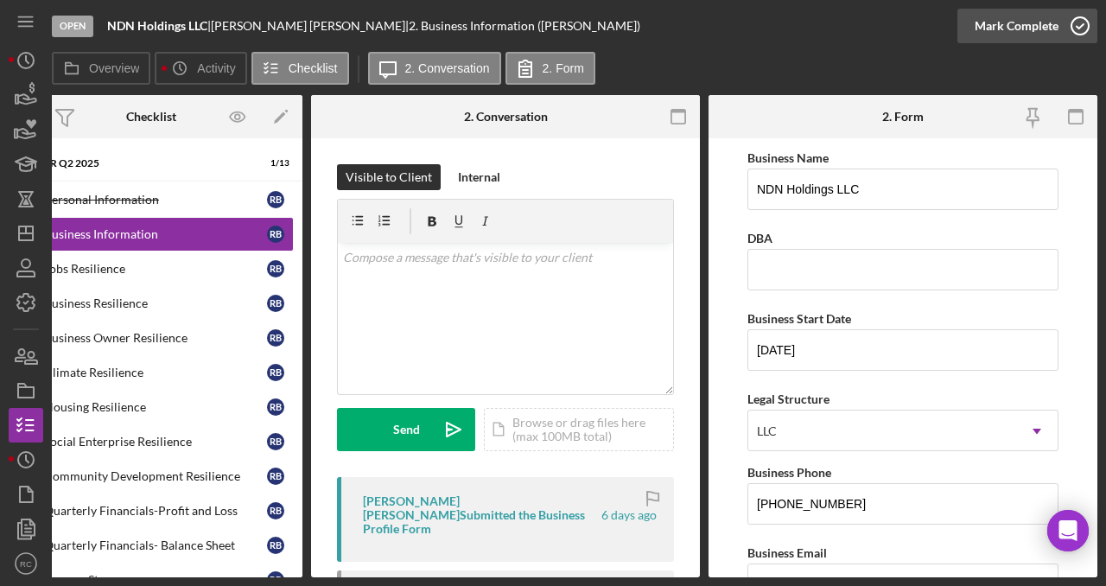
click at [1081, 21] on icon "button" at bounding box center [1079, 25] width 43 height 43
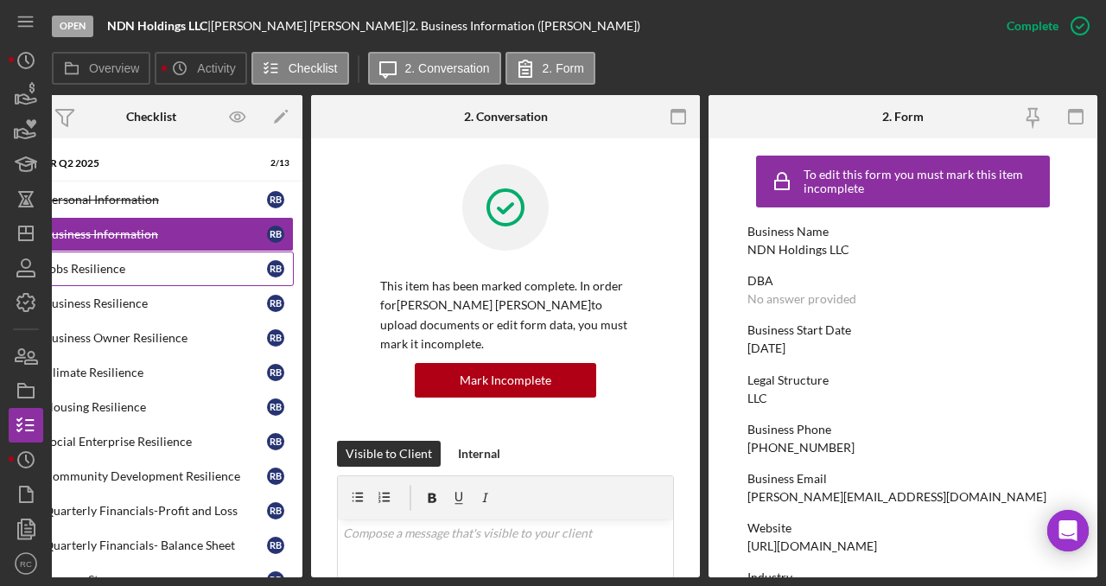
click at [150, 261] on link "3 Jobs Resilience R B" at bounding box center [151, 268] width 285 height 35
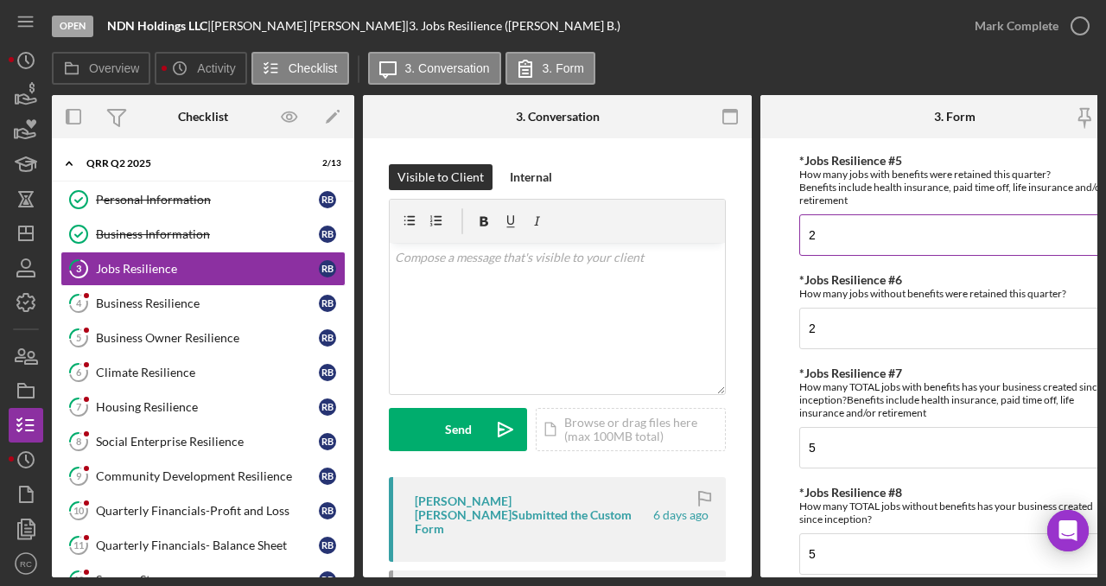
scroll to position [507, 0]
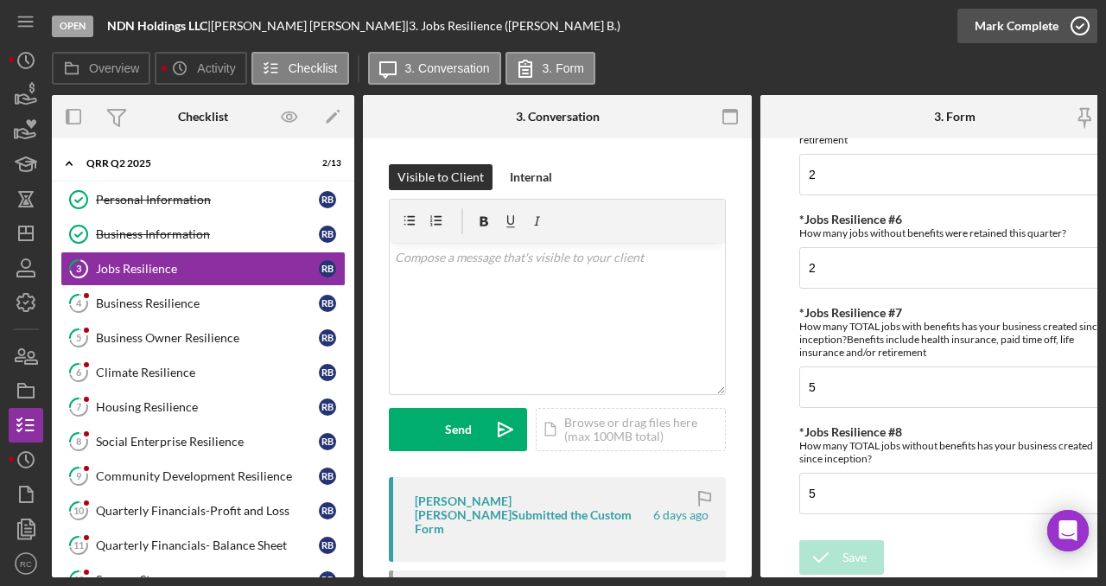
click at [1086, 28] on icon "button" at bounding box center [1079, 25] width 43 height 43
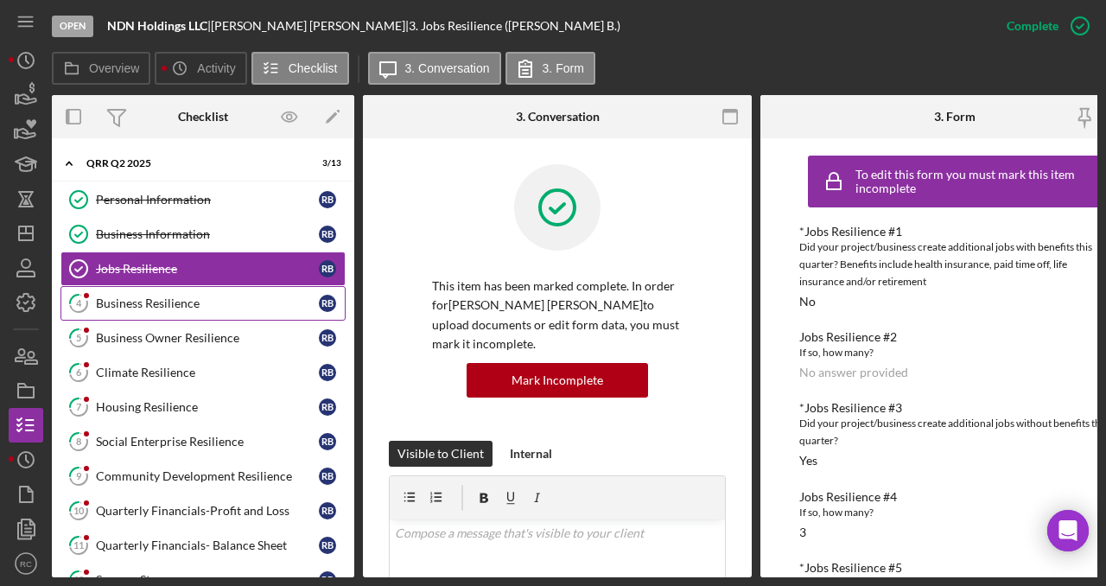
click at [229, 304] on div "Business Resilience" at bounding box center [207, 303] width 223 height 14
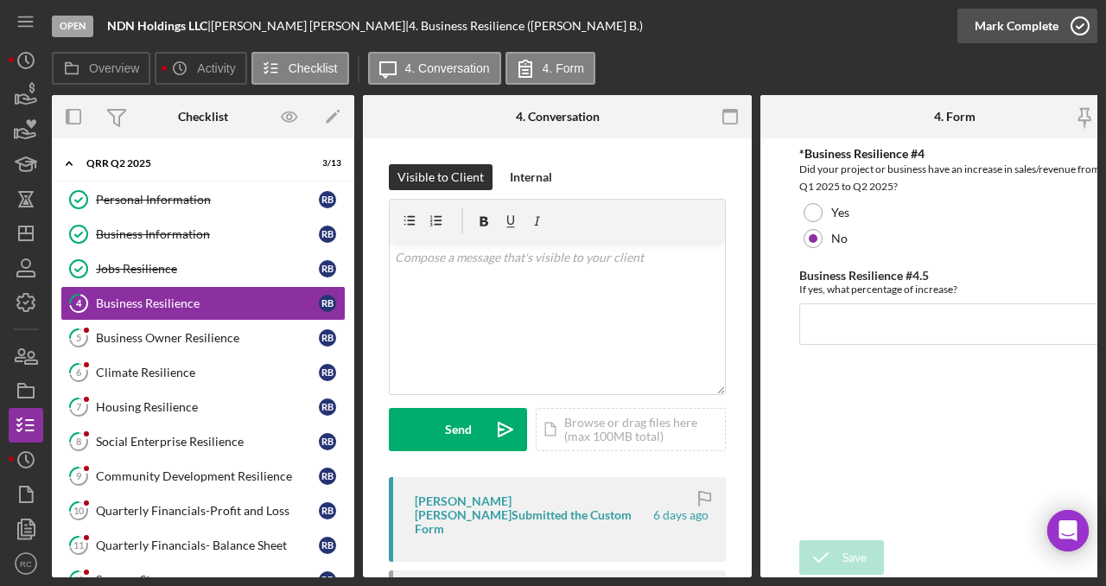
click at [1082, 33] on icon "button" at bounding box center [1079, 25] width 43 height 43
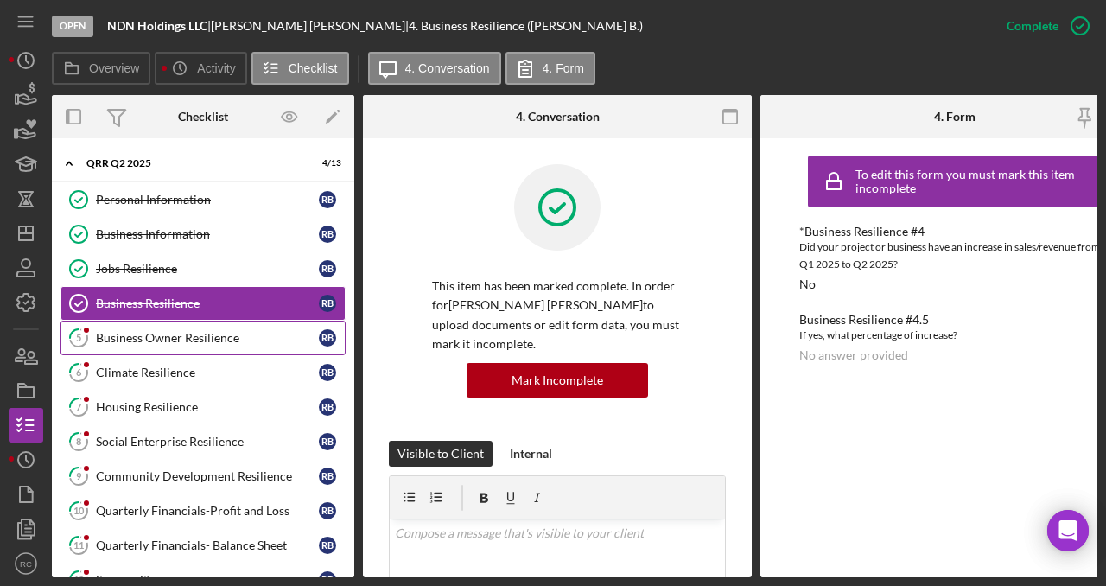
click at [218, 343] on div "Business Owner Resilience" at bounding box center [207, 338] width 223 height 14
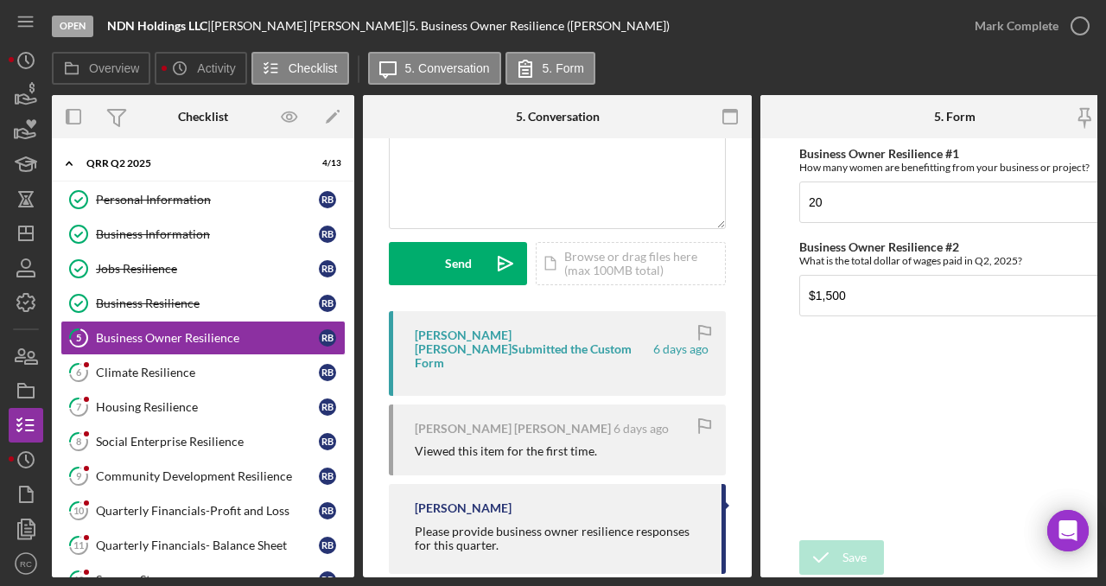
scroll to position [187, 0]
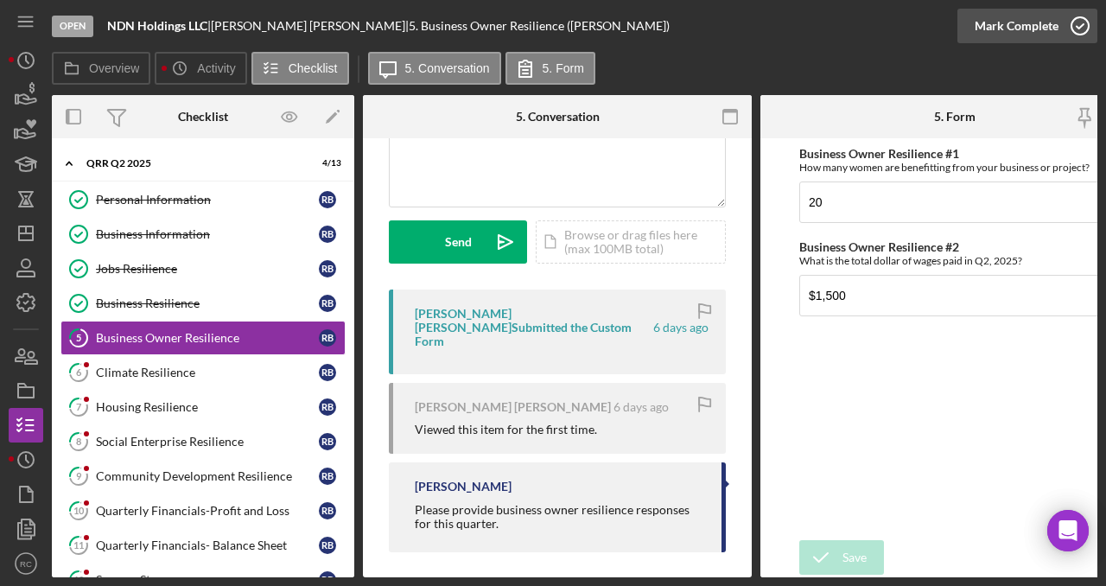
click at [1080, 28] on icon "button" at bounding box center [1079, 25] width 43 height 43
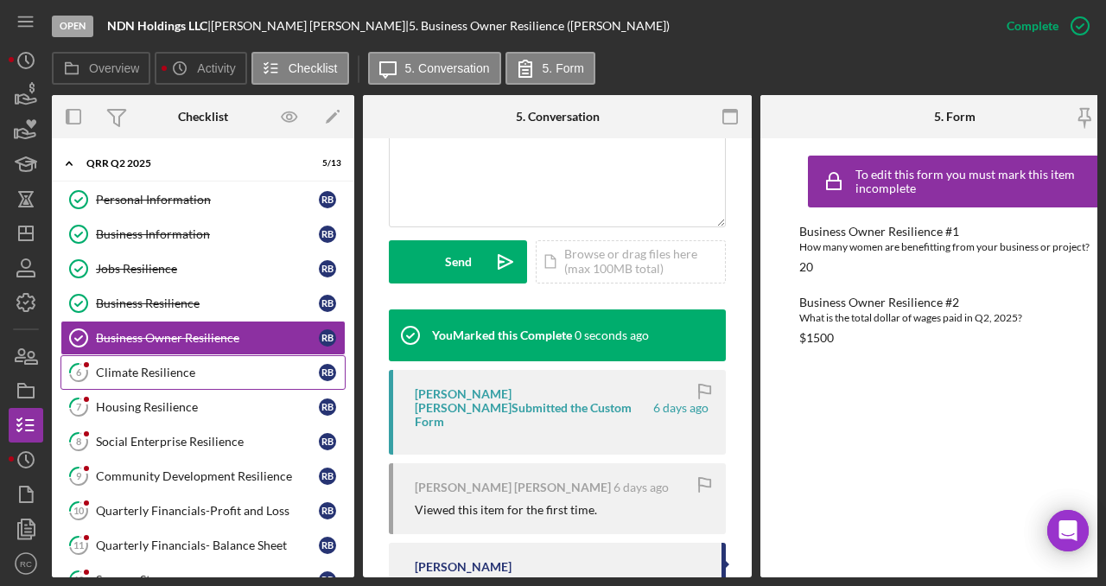
click at [185, 379] on link "6 Climate Resilience R B" at bounding box center [202, 372] width 285 height 35
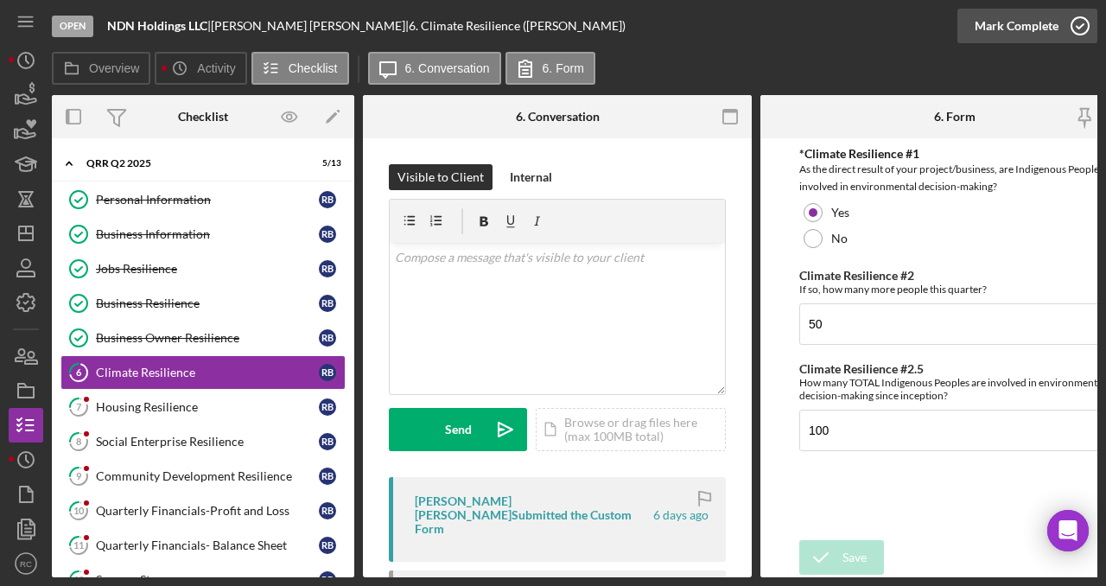
click at [1084, 26] on icon "button" at bounding box center [1079, 25] width 43 height 43
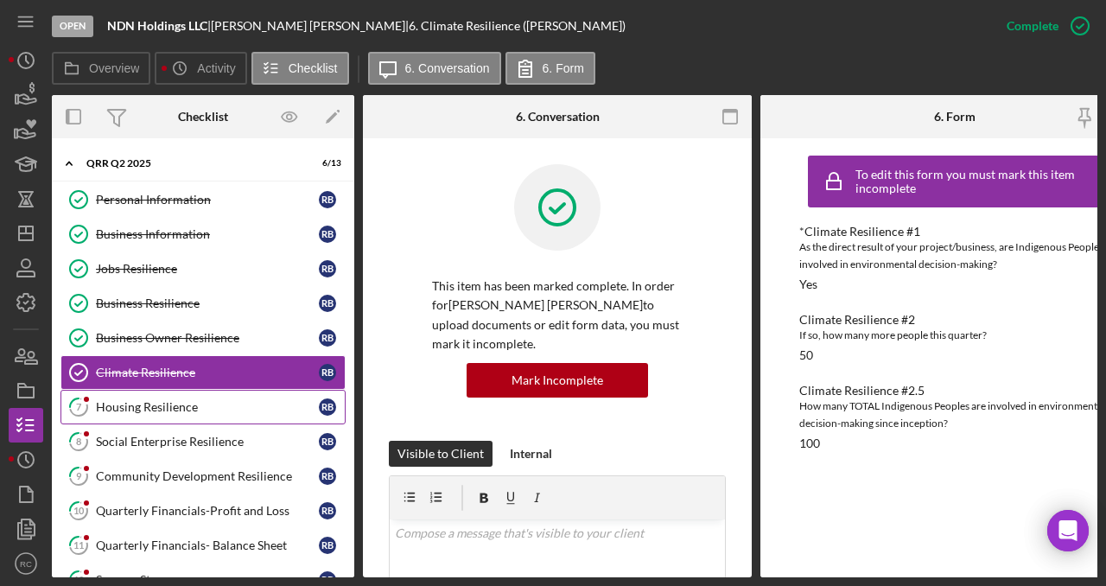
click at [124, 409] on div "Housing Resilience" at bounding box center [207, 407] width 223 height 14
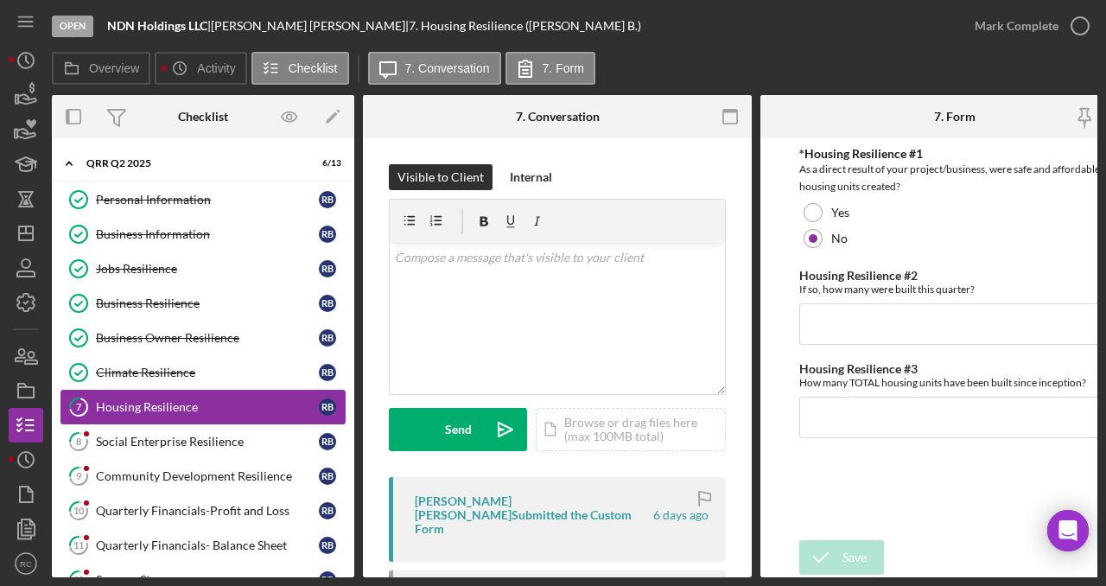
scroll to position [0, 1]
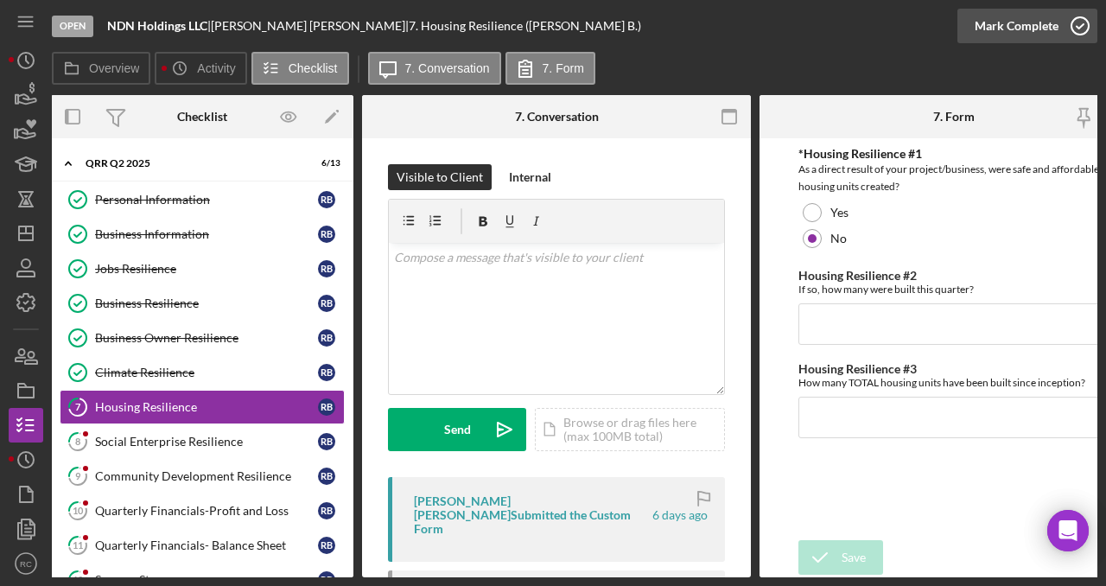
click at [1087, 29] on icon "button" at bounding box center [1079, 25] width 43 height 43
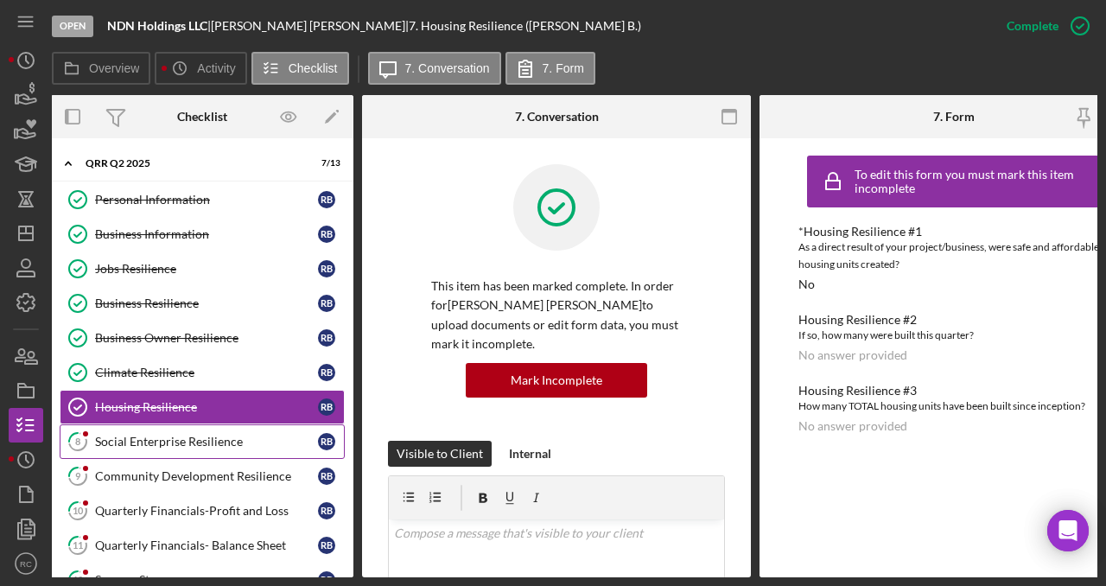
click at [184, 438] on div "Social Enterprise Resilience" at bounding box center [206, 442] width 223 height 14
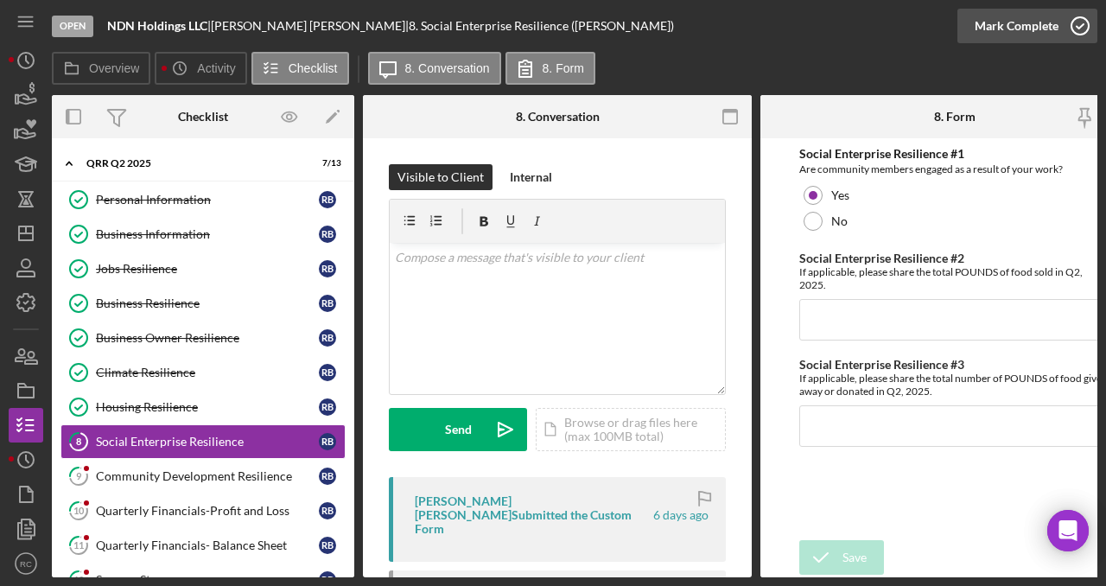
click at [1076, 30] on icon "button" at bounding box center [1079, 25] width 43 height 43
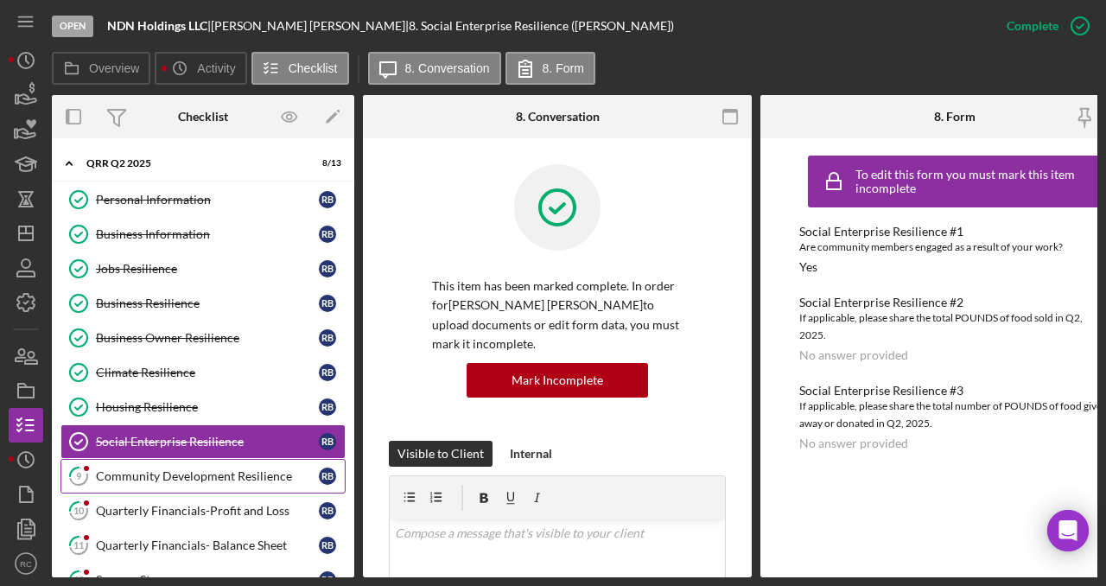
click at [189, 480] on div "Community Development Resilience" at bounding box center [207, 476] width 223 height 14
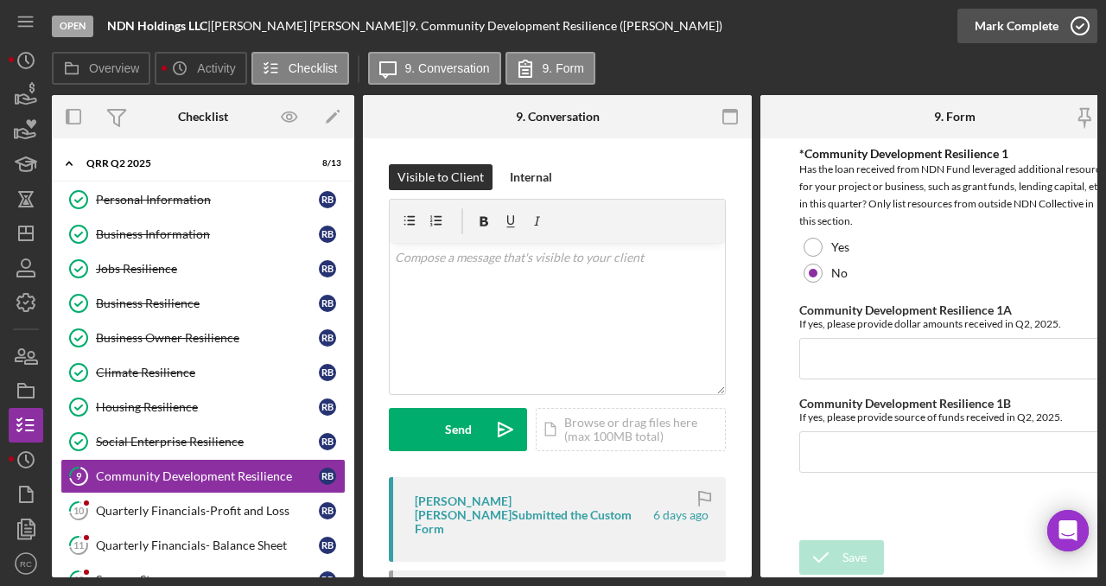
click at [1082, 22] on icon "button" at bounding box center [1079, 25] width 43 height 43
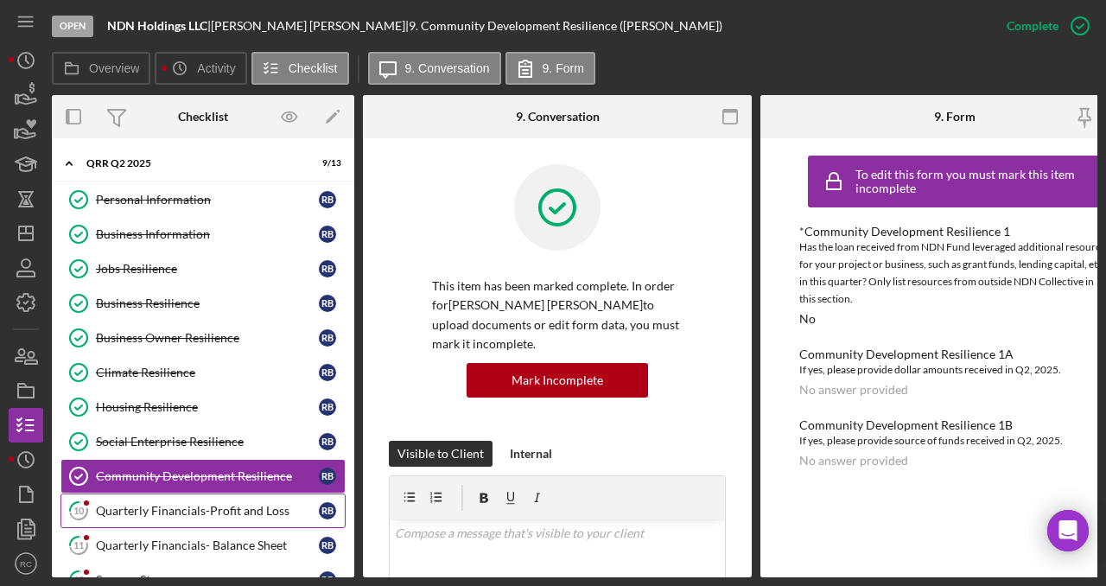
click at [263, 501] on link "10 Quarterly Financials-Profit and Loss R B" at bounding box center [202, 510] width 285 height 35
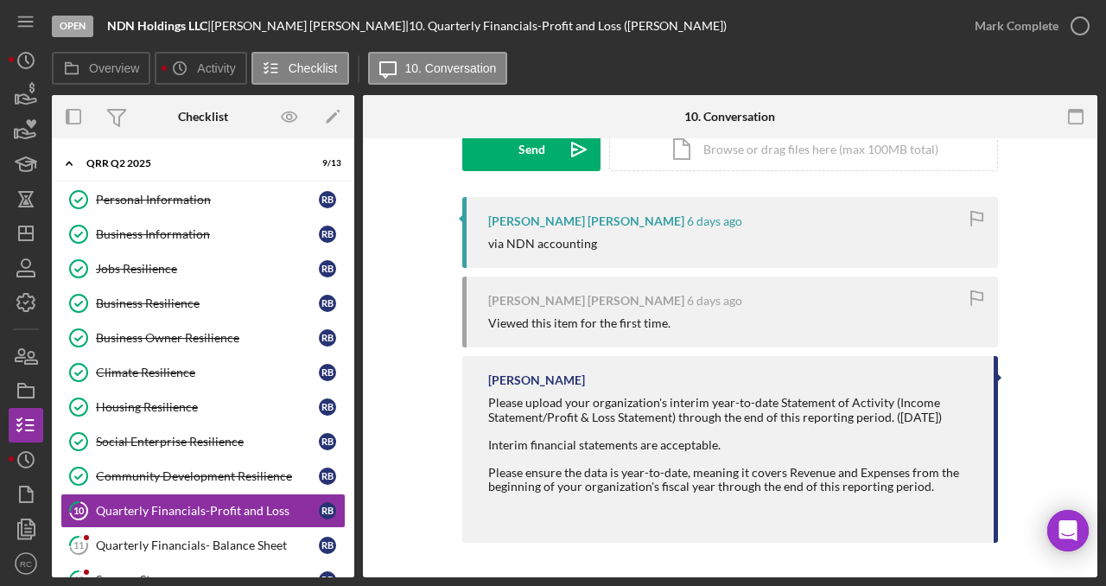
scroll to position [276, 0]
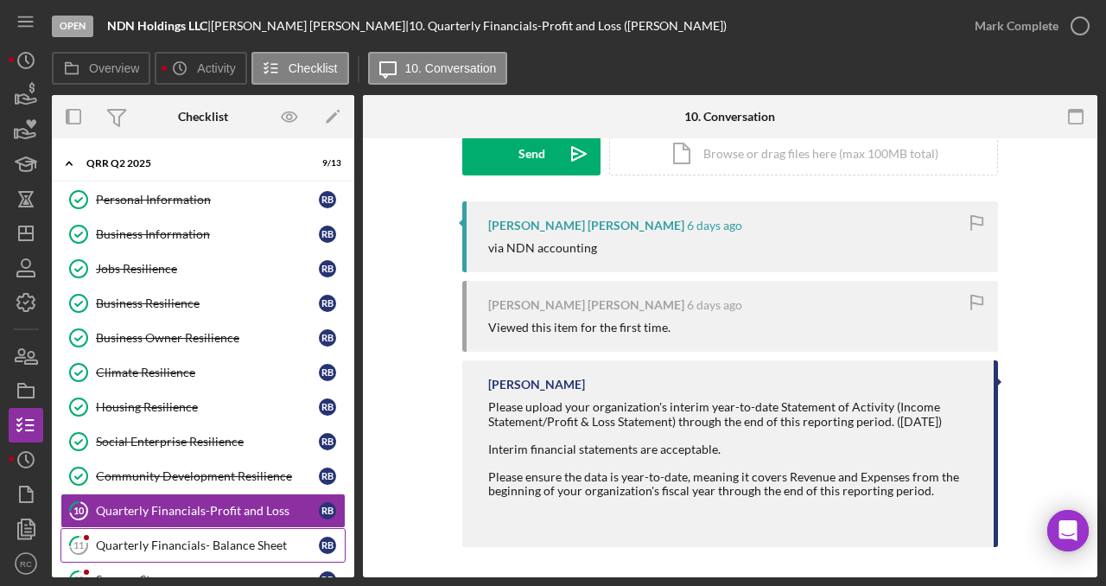
click at [254, 533] on link "11 Quarterly Financials- Balance Sheet R B" at bounding box center [202, 545] width 285 height 35
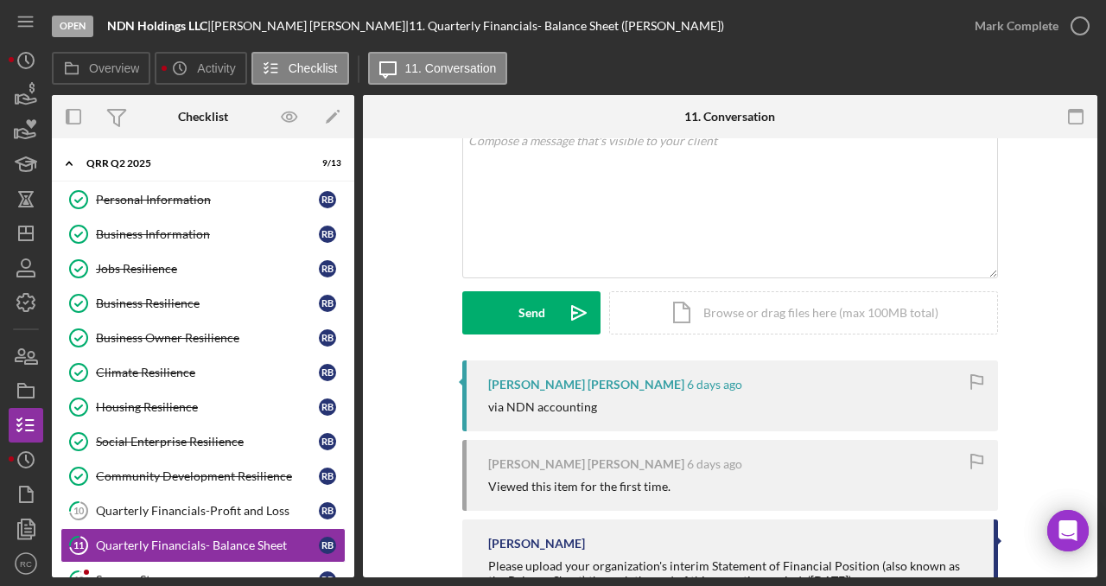
scroll to position [118, 0]
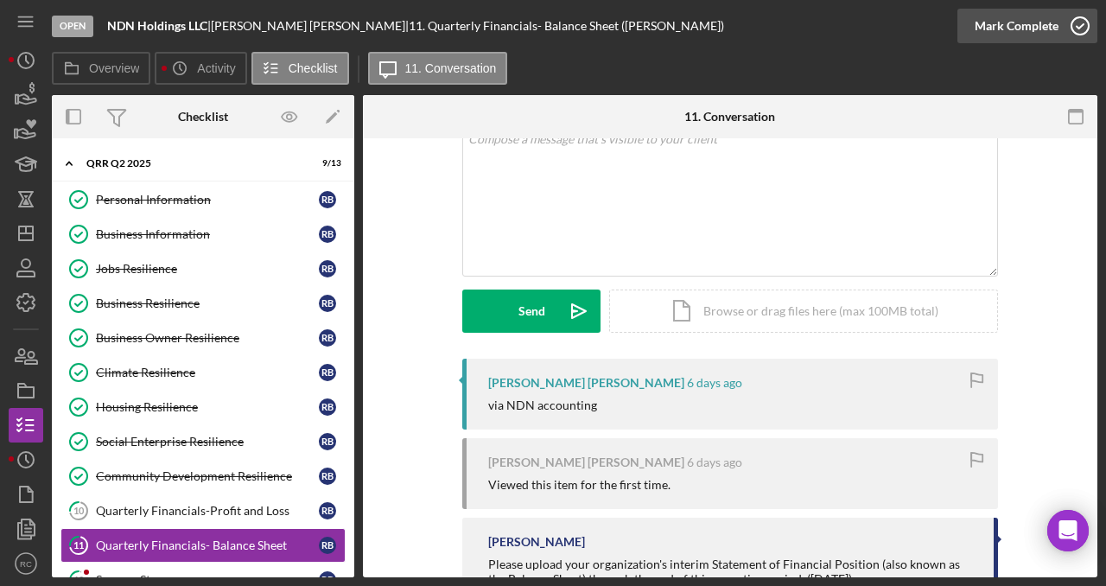
click at [1082, 16] on icon "button" at bounding box center [1079, 25] width 43 height 43
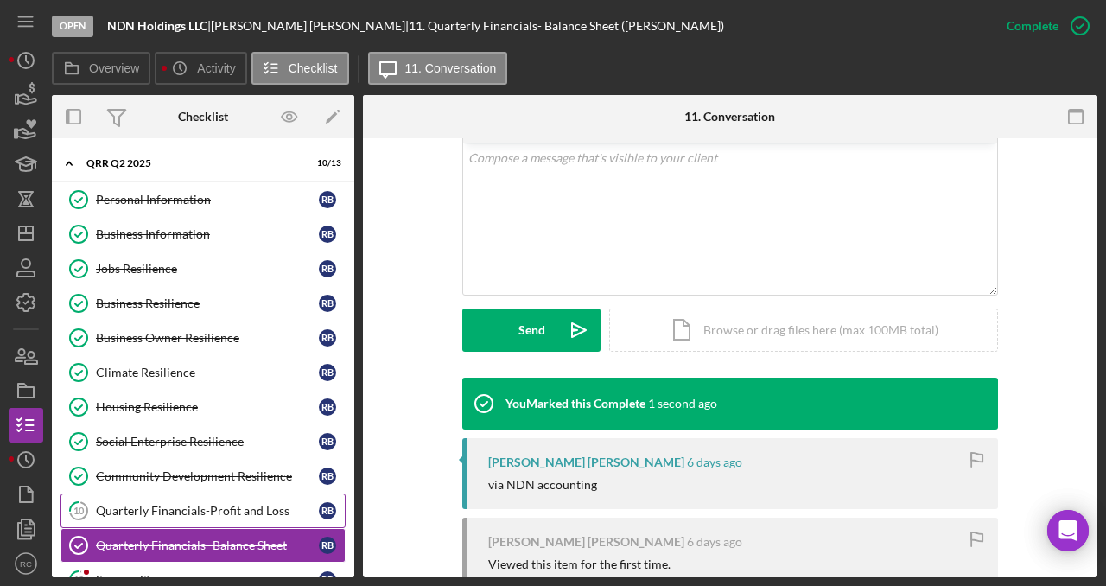
click at [257, 518] on link "10 Quarterly Financials-Profit and Loss R B" at bounding box center [202, 510] width 285 height 35
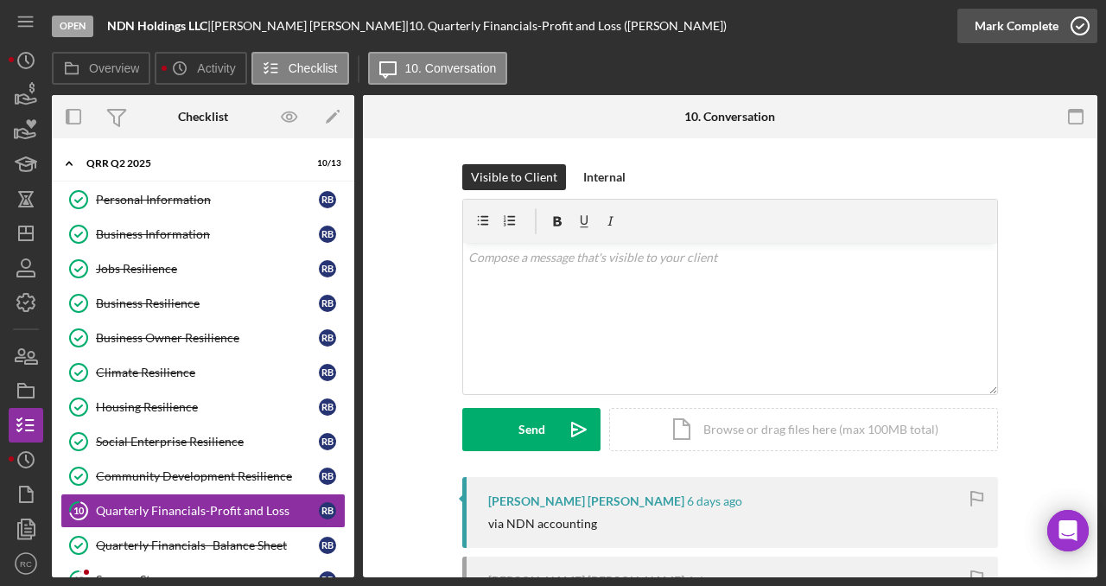
click at [1088, 28] on icon "button" at bounding box center [1079, 25] width 43 height 43
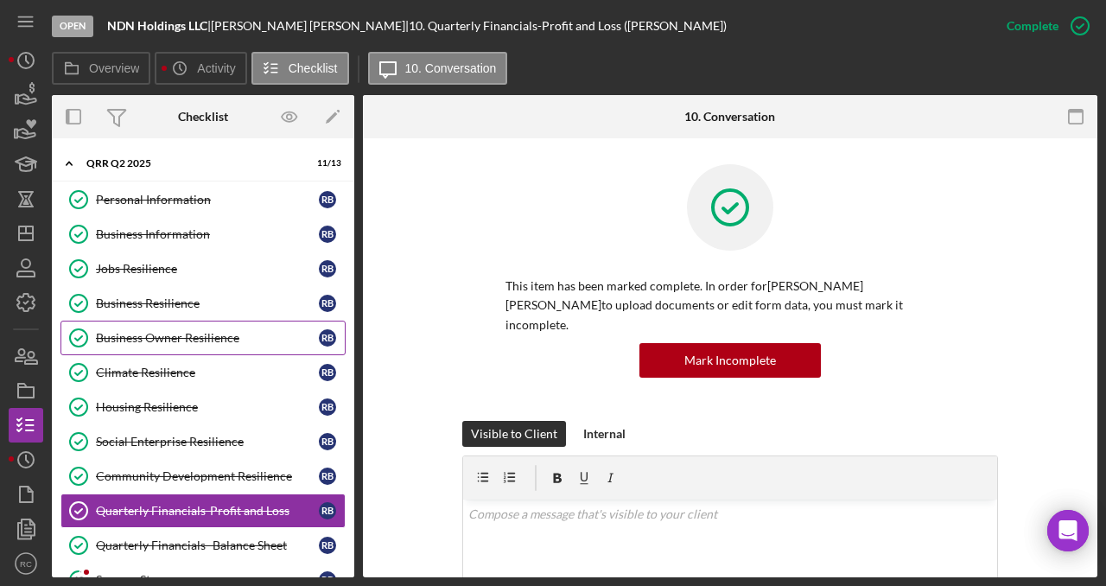
scroll to position [72, 0]
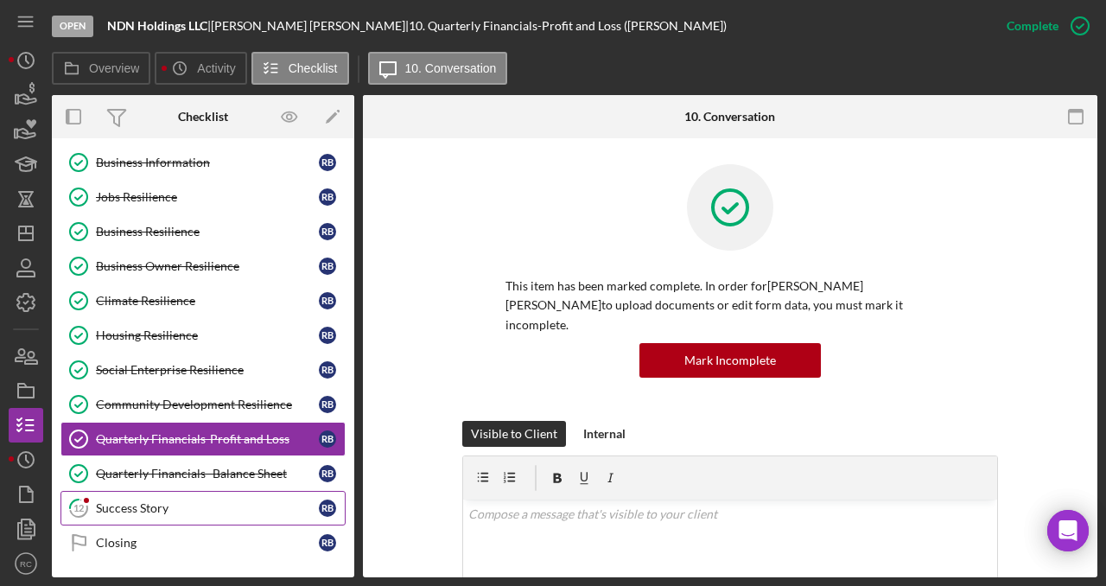
click at [187, 502] on div "Success Story" at bounding box center [207, 508] width 223 height 14
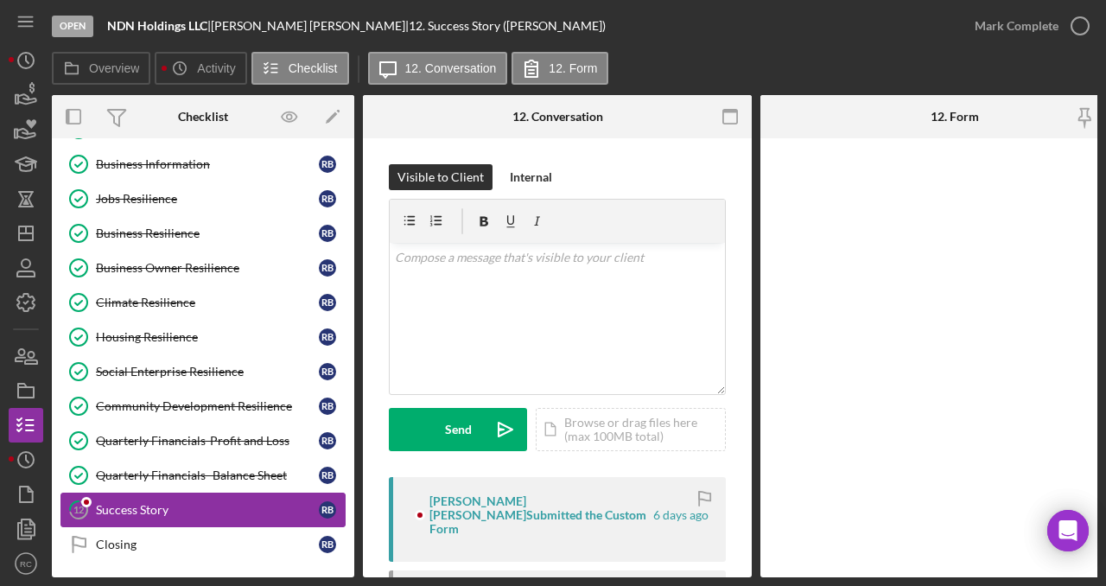
scroll to position [72, 0]
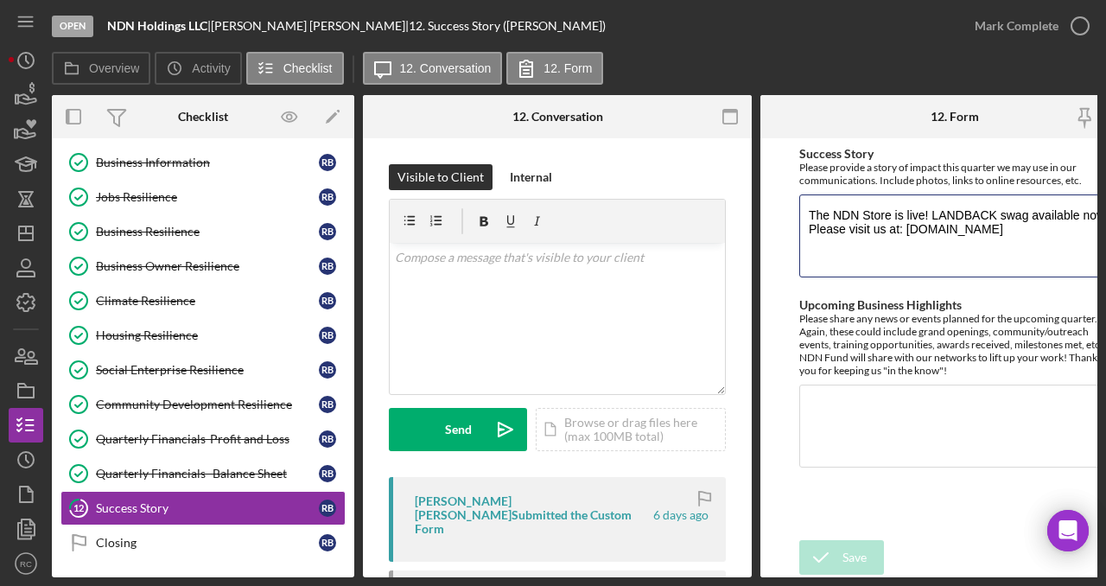
drag, startPoint x: 995, startPoint y: 243, endPoint x: 793, endPoint y: 200, distance: 206.7
click at [793, 200] on form "Success Story Please provide a story of impact this quarter we may use in our c…" at bounding box center [954, 357] width 389 height 439
drag, startPoint x: 912, startPoint y: 215, endPoint x: 748, endPoint y: 4, distance: 267.2
click at [0, 0] on div "Open NDN Holdings LLC | [PERSON_NAME] [PERSON_NAME] | 12. Success Story ([PERSO…" at bounding box center [553, 293] width 1106 height 586
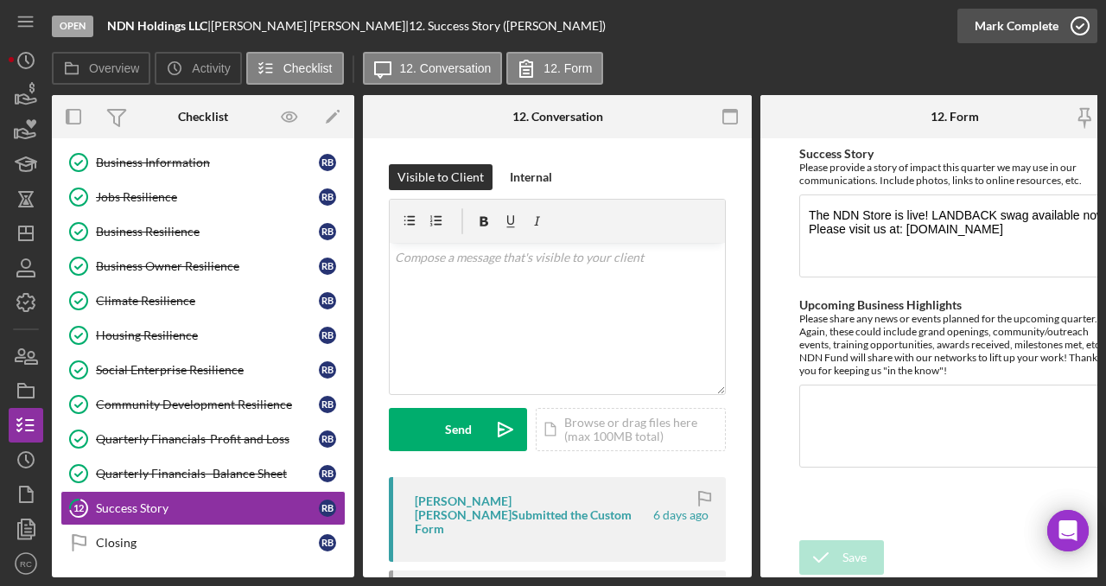
click at [1086, 22] on icon "button" at bounding box center [1079, 25] width 43 height 43
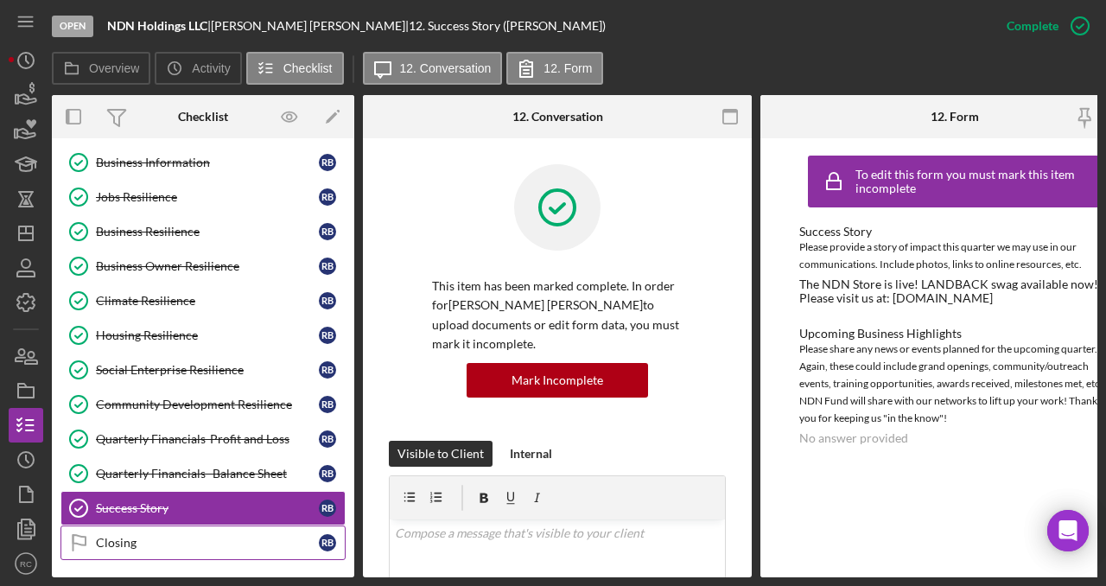
click at [194, 539] on div "Closing" at bounding box center [207, 543] width 223 height 14
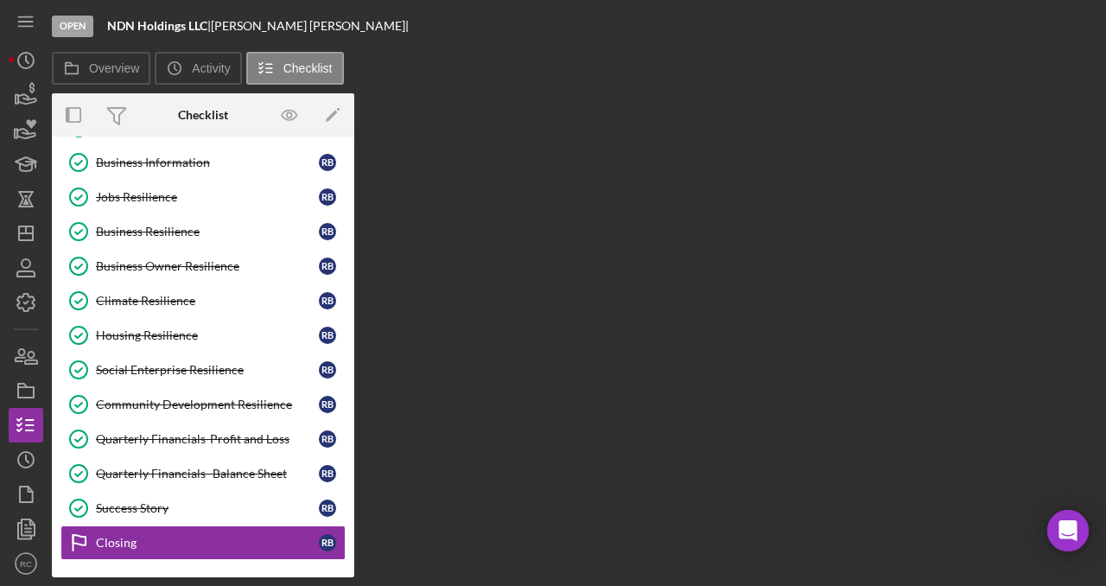
scroll to position [72, 0]
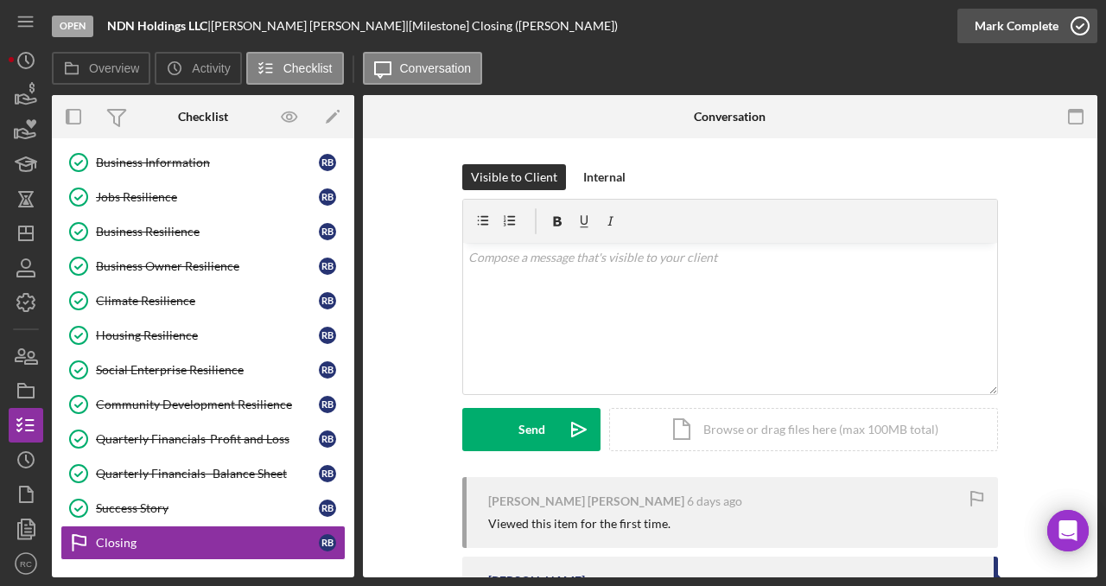
click at [1083, 34] on icon "button" at bounding box center [1079, 25] width 43 height 43
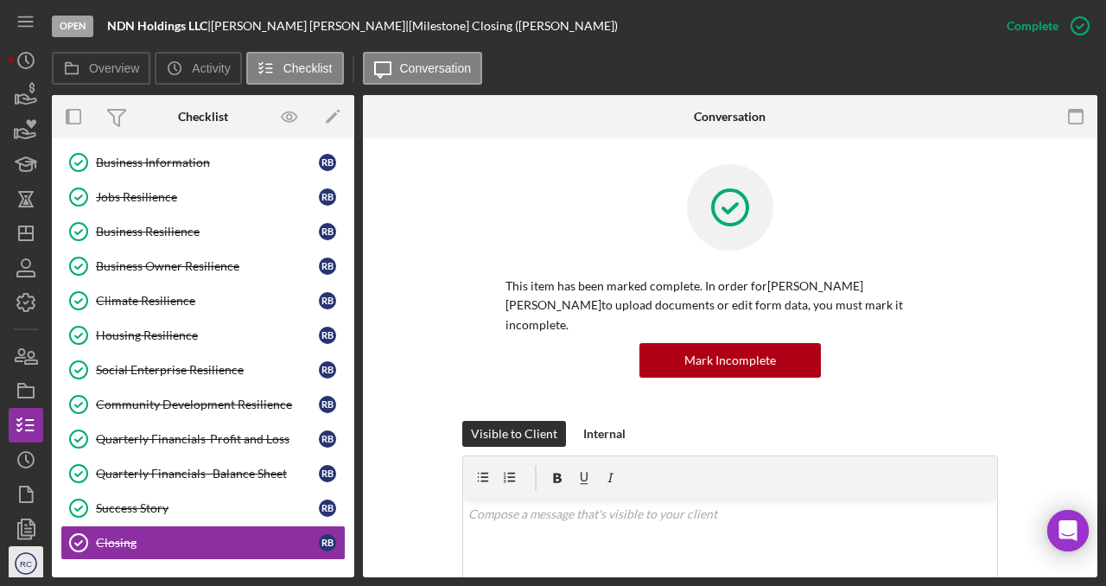
scroll to position [3, 0]
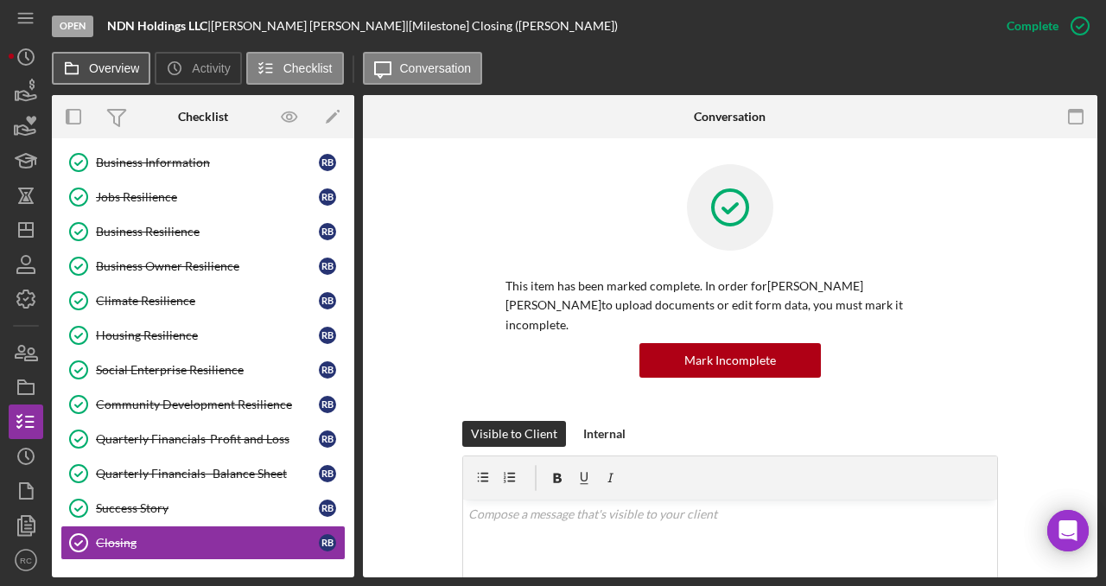
click at [120, 64] on label "Overview" at bounding box center [114, 68] width 50 height 14
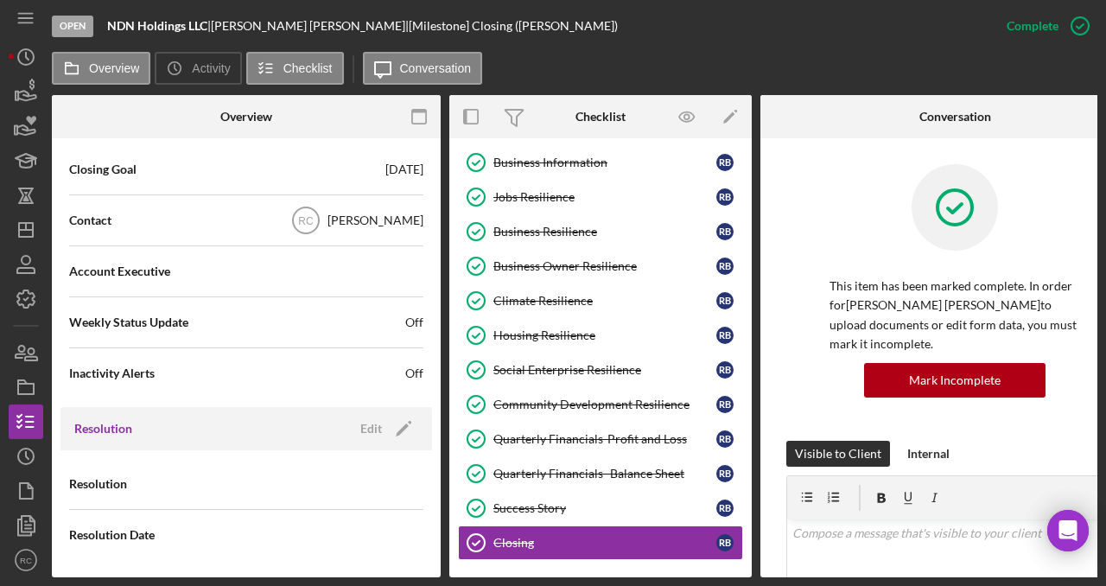
scroll to position [0, 0]
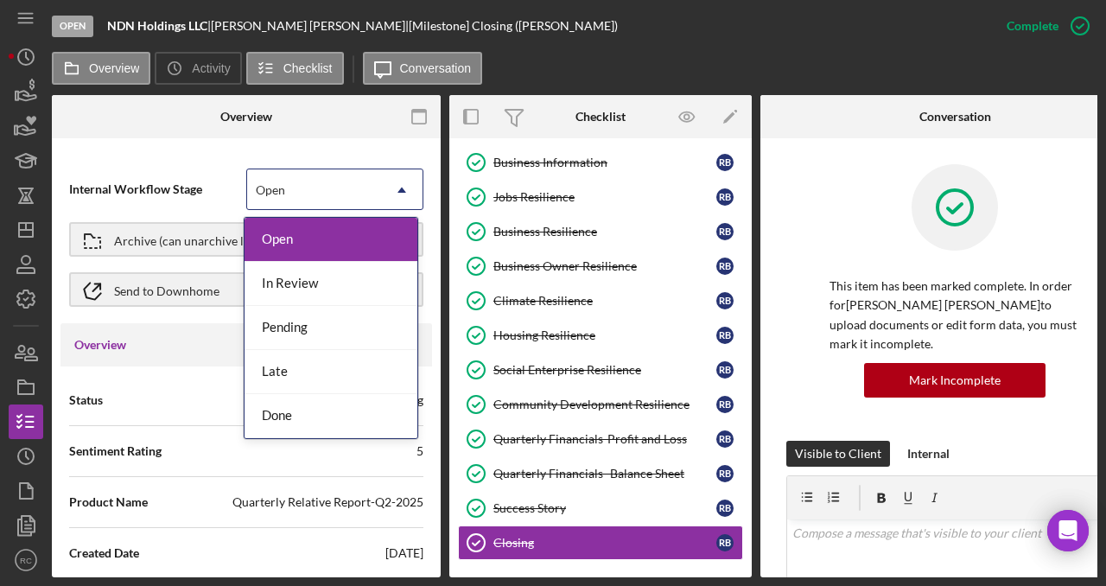
click at [346, 186] on div "Open" at bounding box center [314, 190] width 134 height 40
click at [277, 419] on div "Done" at bounding box center [330, 416] width 173 height 44
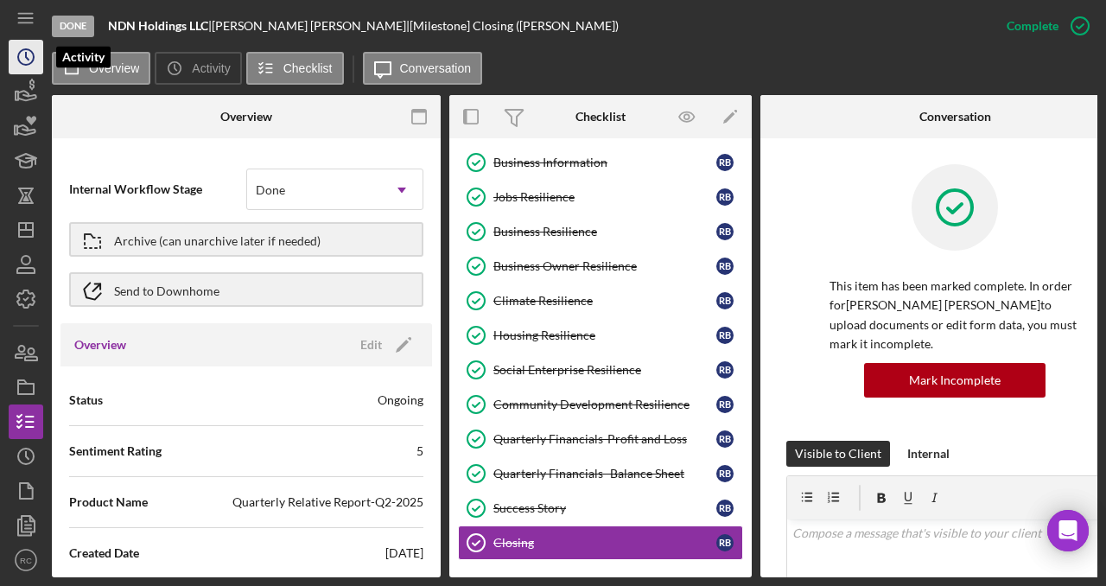
click at [30, 59] on icon "Icon/History" at bounding box center [25, 56] width 43 height 43
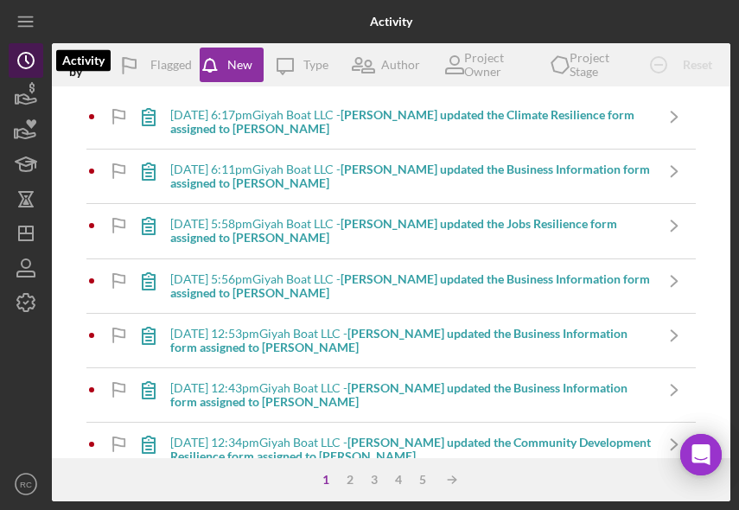
click at [30, 63] on icon "Icon/History" at bounding box center [25, 60] width 43 height 43
click at [32, 23] on icon "Icon/Menu" at bounding box center [26, 22] width 39 height 39
